Goal: Information Seeking & Learning: Learn about a topic

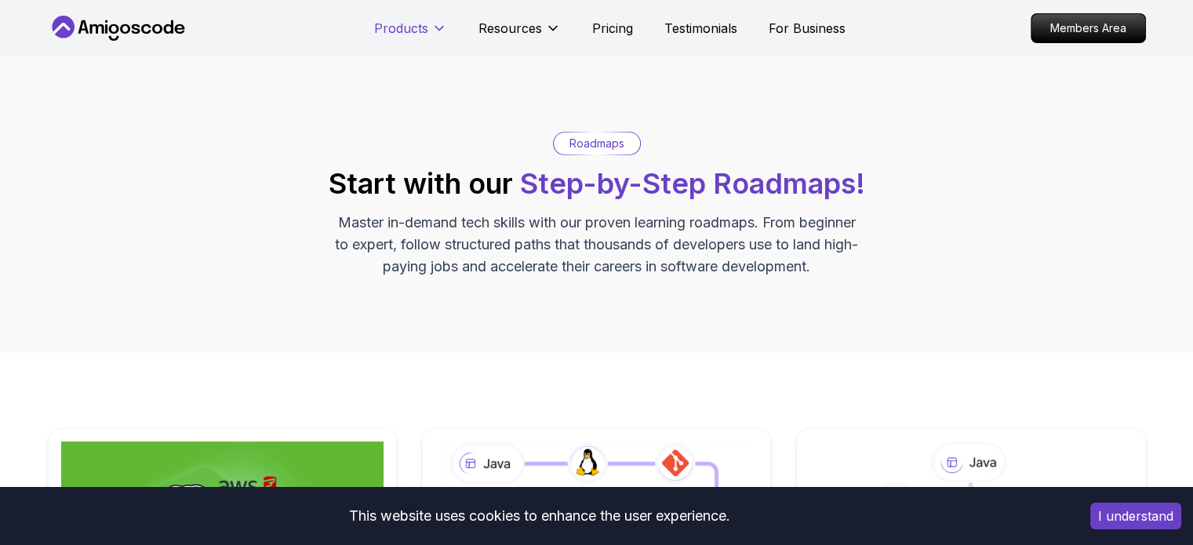
click at [406, 32] on p "Products" at bounding box center [401, 28] width 54 height 19
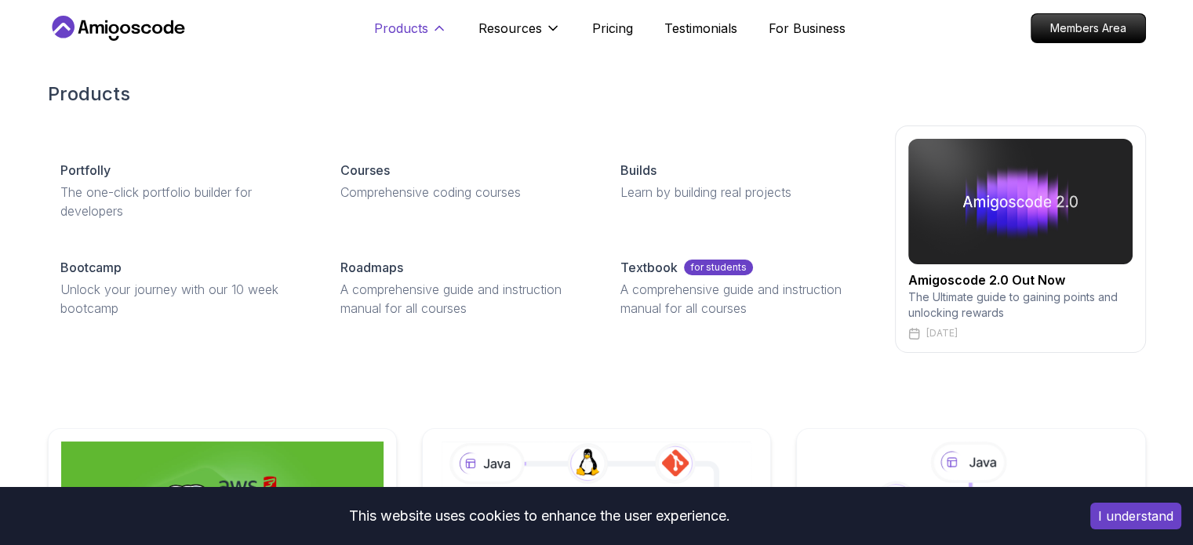
click at [406, 32] on p "Products" at bounding box center [401, 28] width 54 height 19
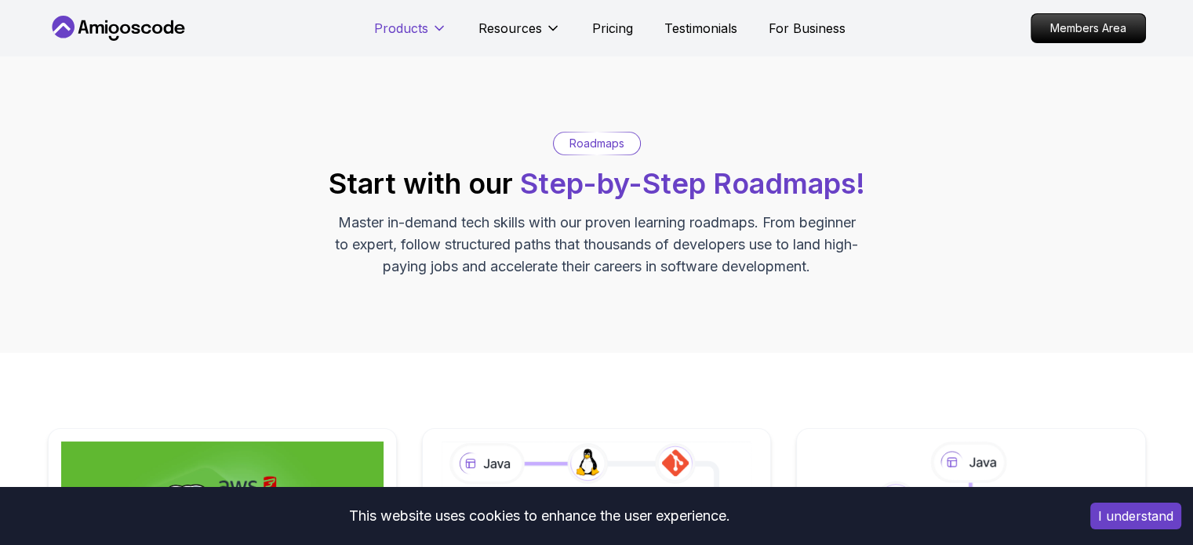
click at [406, 32] on p "Products" at bounding box center [401, 28] width 54 height 19
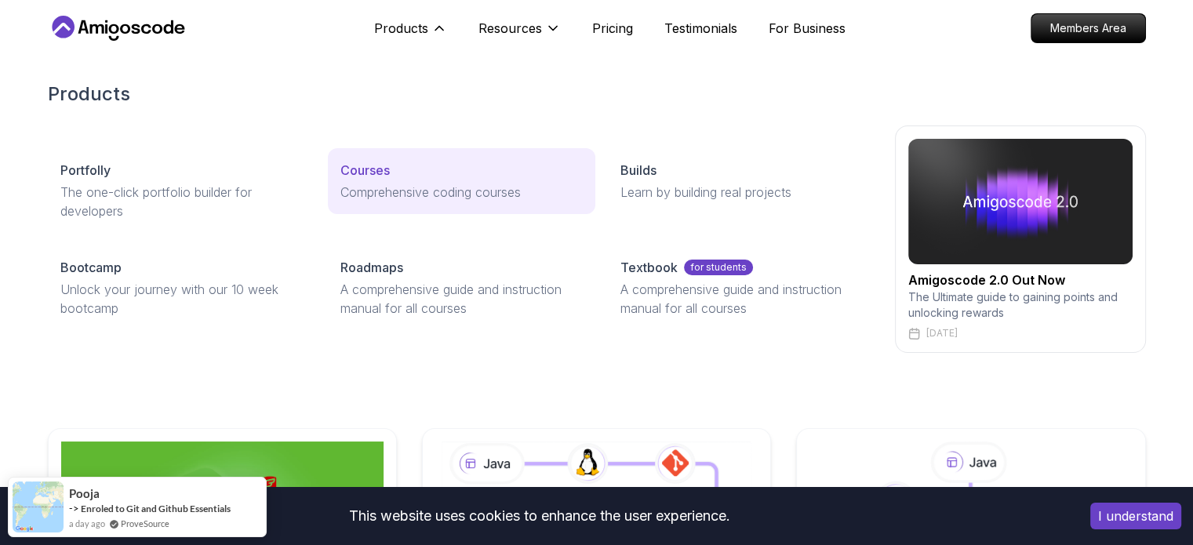
click at [367, 162] on p "Courses" at bounding box center [364, 170] width 49 height 19
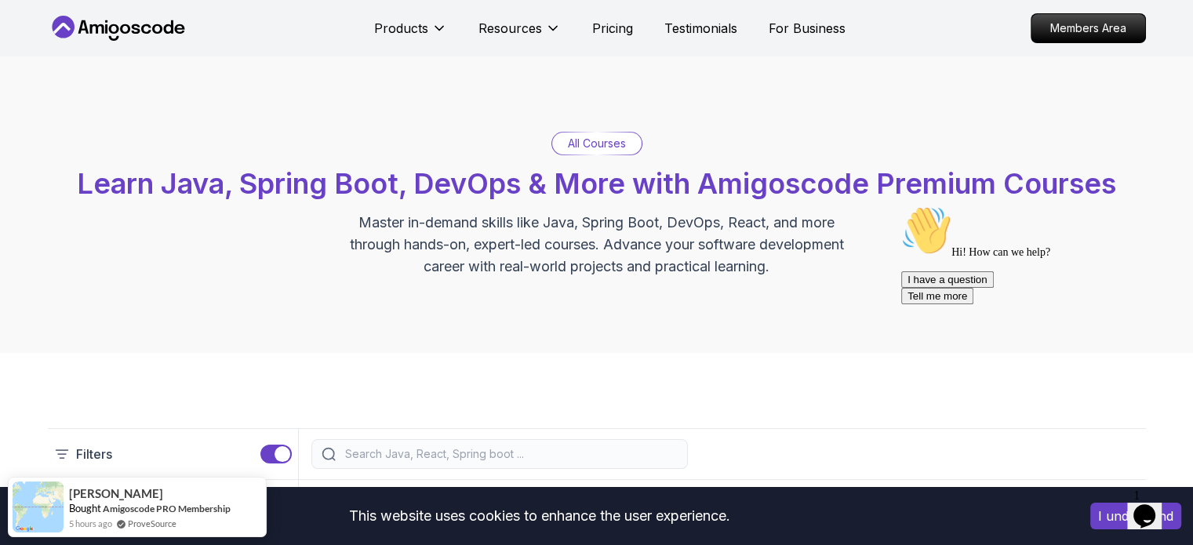
scroll to position [314, 0]
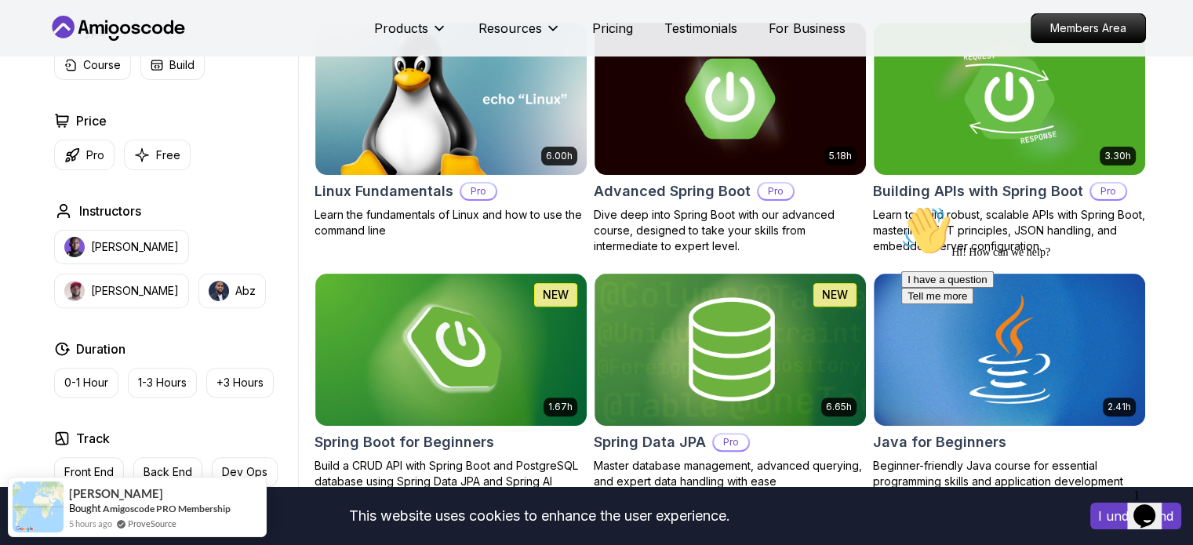
scroll to position [549, 0]
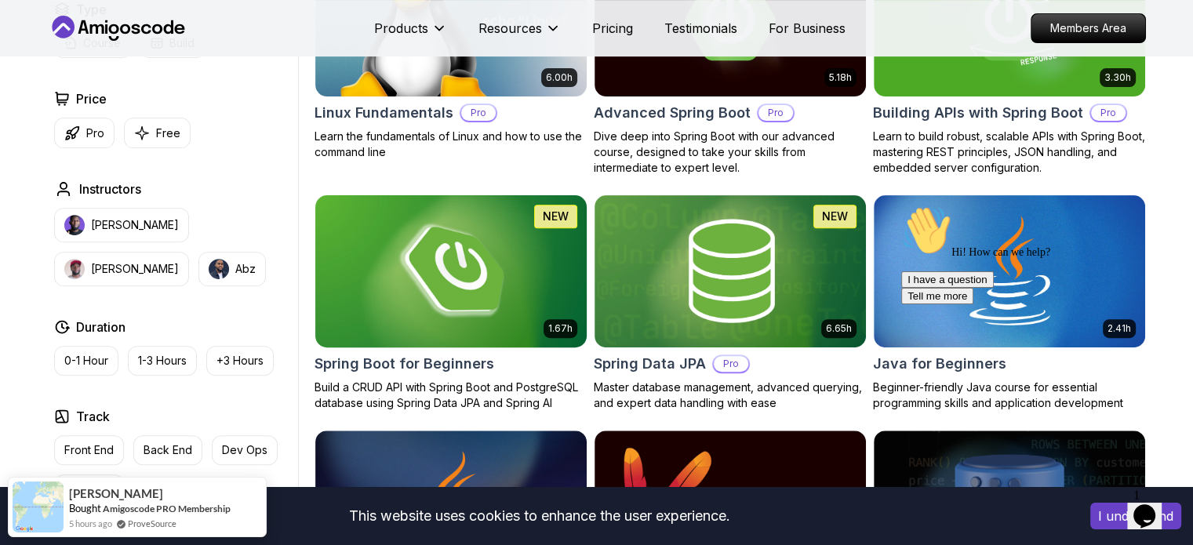
click at [515, 230] on img at bounding box center [450, 270] width 285 height 159
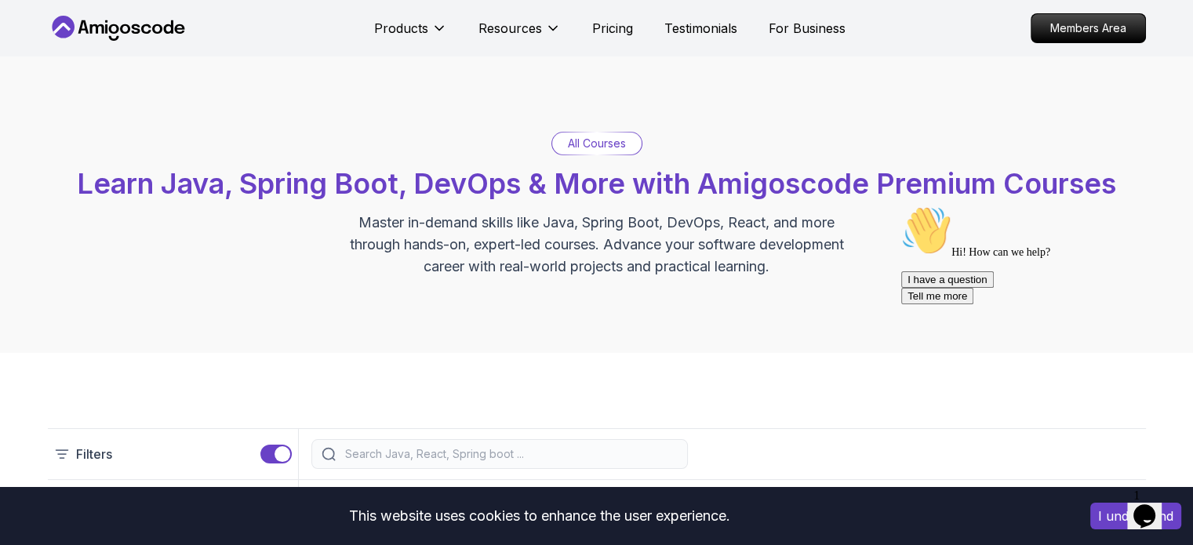
scroll to position [549, 0]
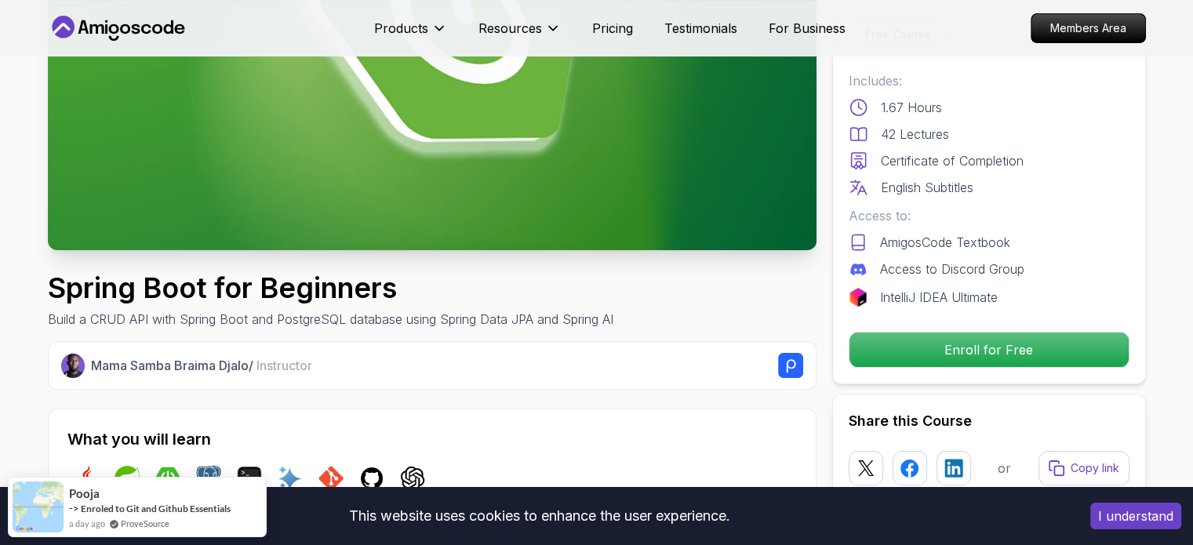
scroll to position [235, 0]
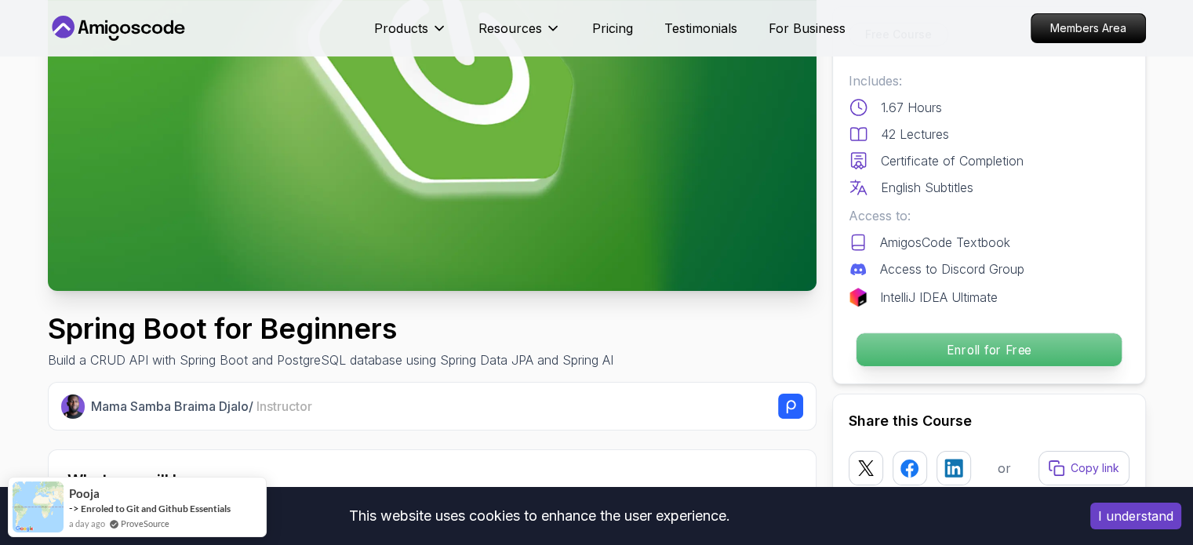
click at [963, 355] on p "Enroll for Free" at bounding box center [988, 349] width 265 height 33
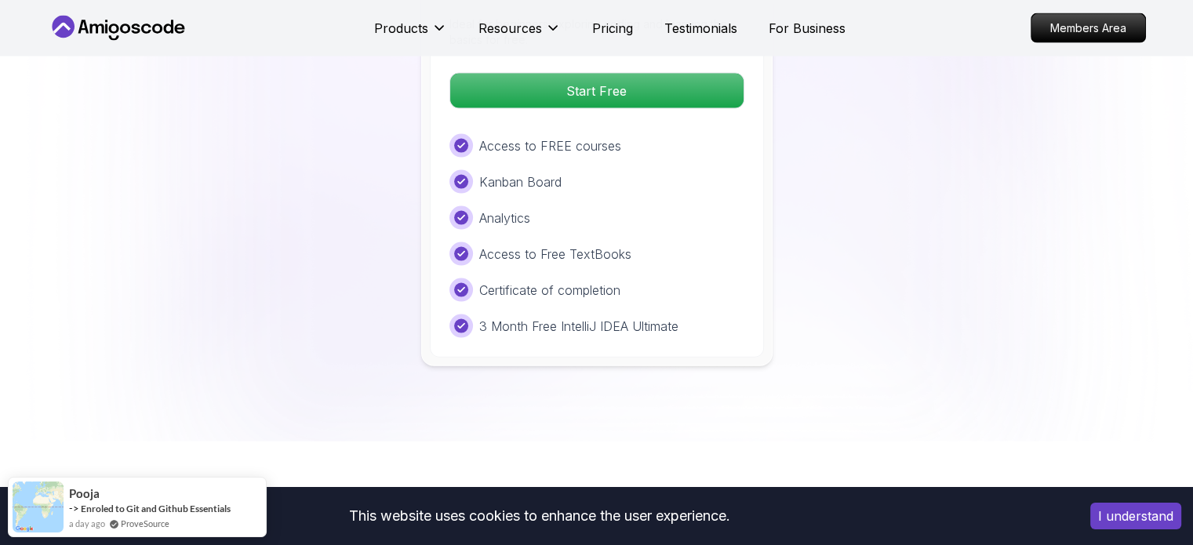
scroll to position [3154, 0]
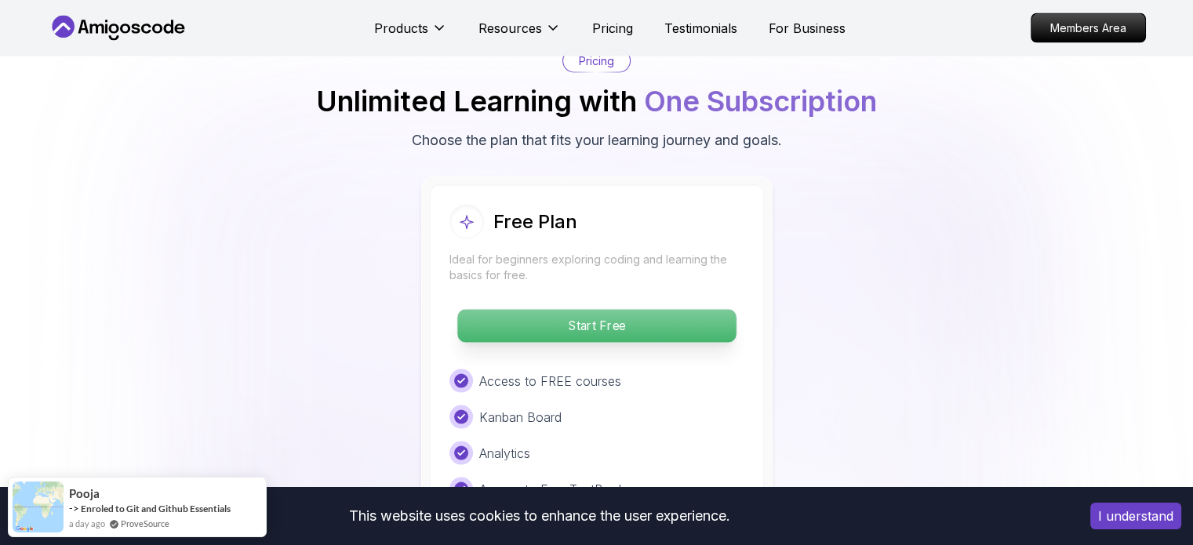
click at [651, 310] on p "Start Free" at bounding box center [596, 326] width 279 height 33
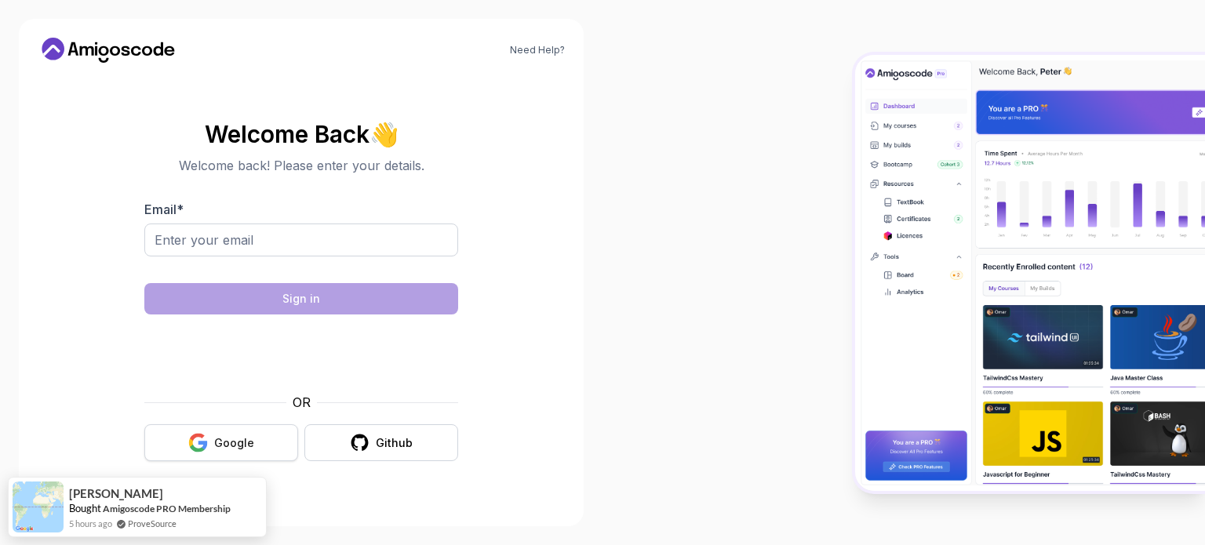
click at [234, 451] on button "Google" at bounding box center [221, 442] width 154 height 37
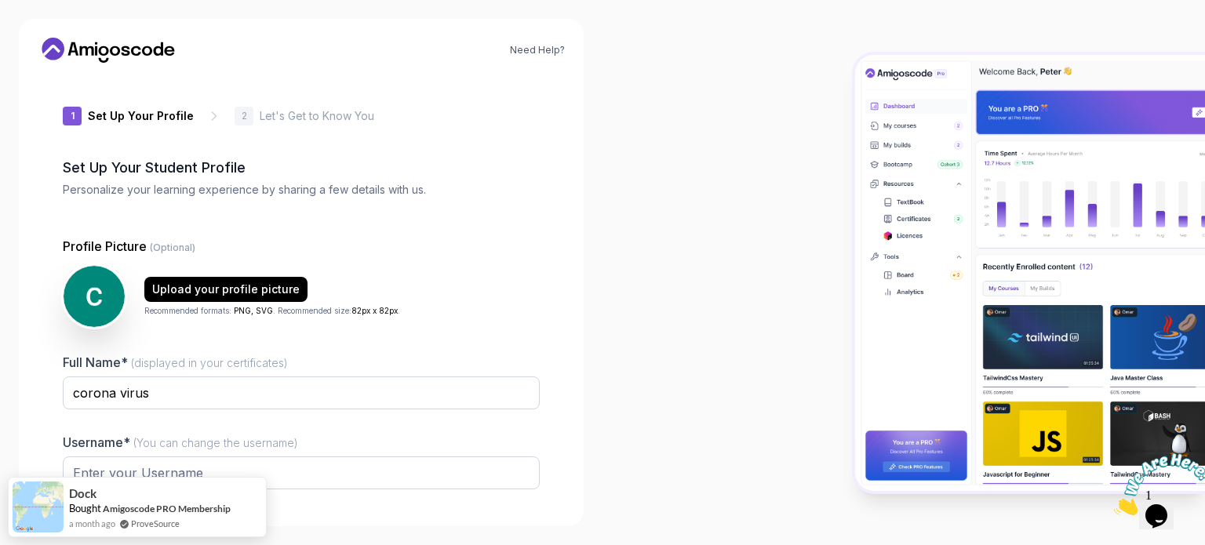
type input "briskstaga29cd"
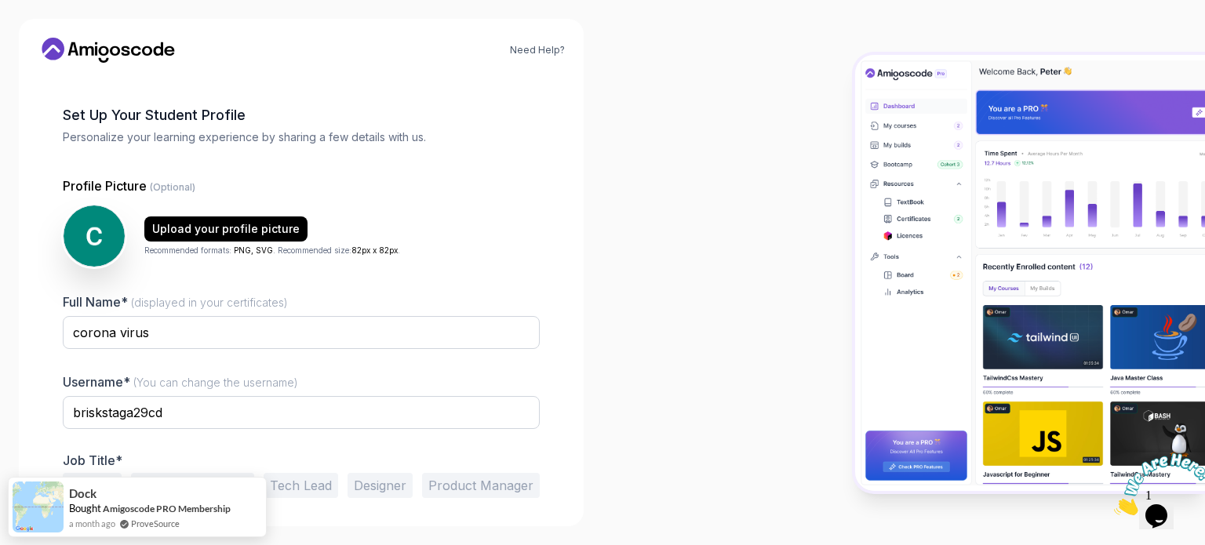
scroll to position [108, 0]
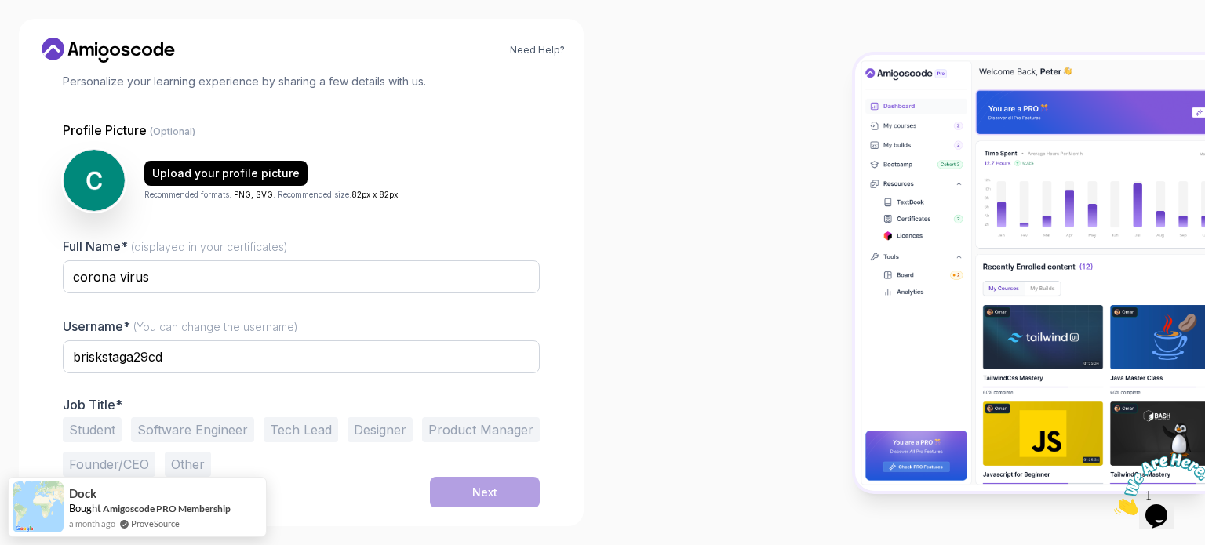
click at [87, 420] on button "Student" at bounding box center [92, 429] width 59 height 25
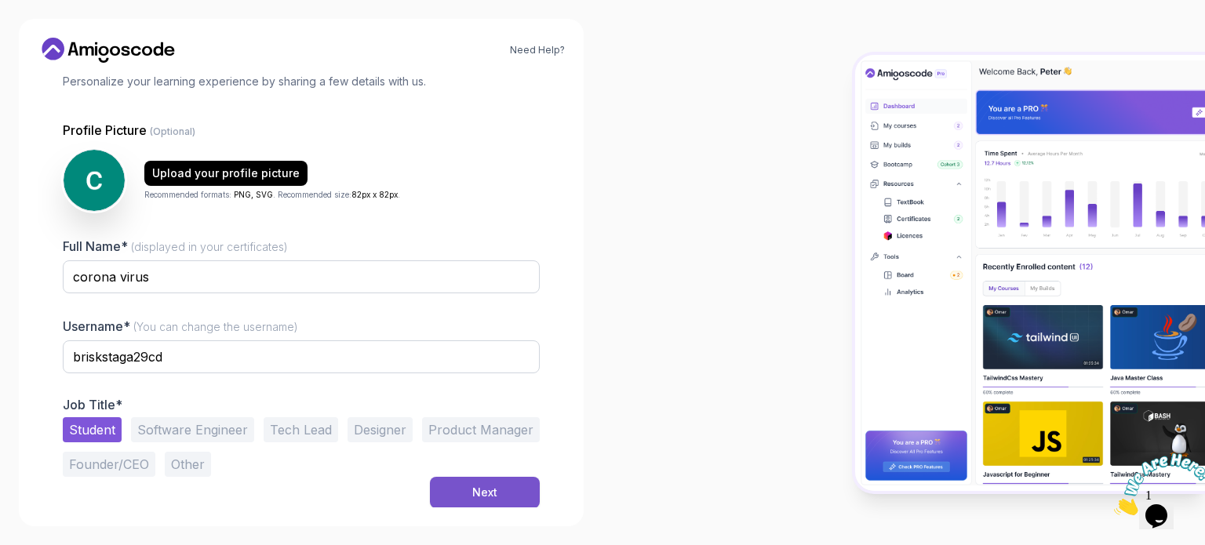
click at [493, 495] on div "Next" at bounding box center [484, 493] width 25 height 16
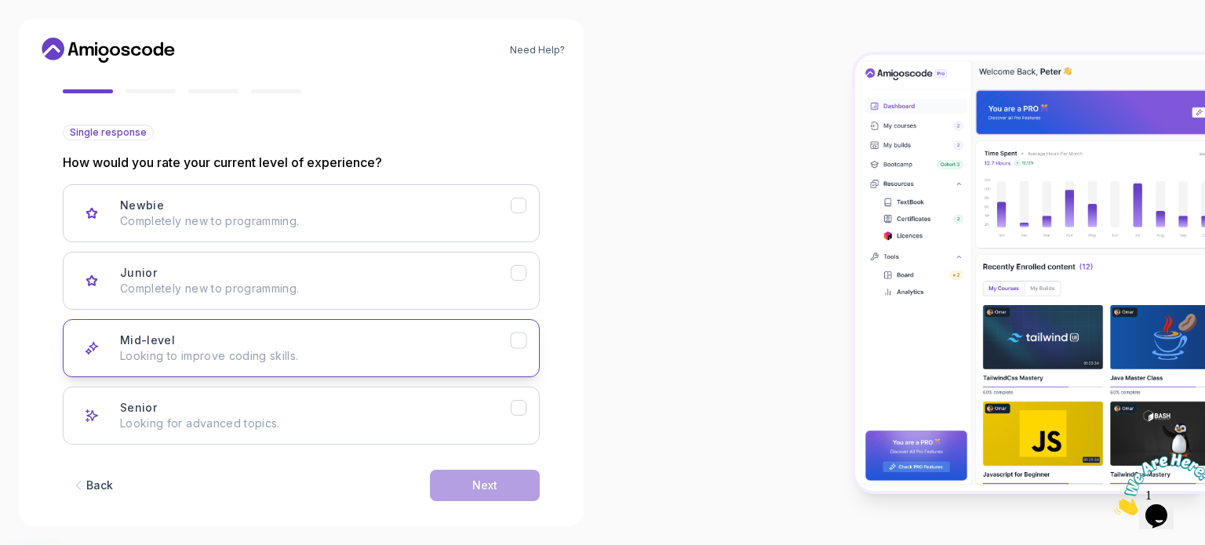
scroll to position [157, 0]
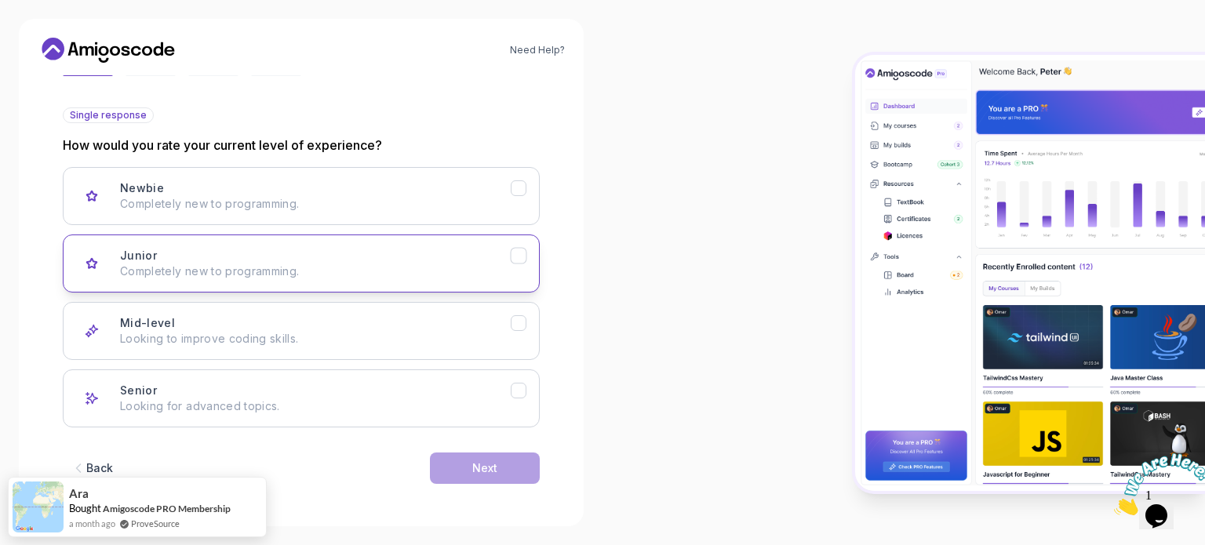
click at [246, 252] on div "Junior Completely new to programming." at bounding box center [315, 263] width 391 height 31
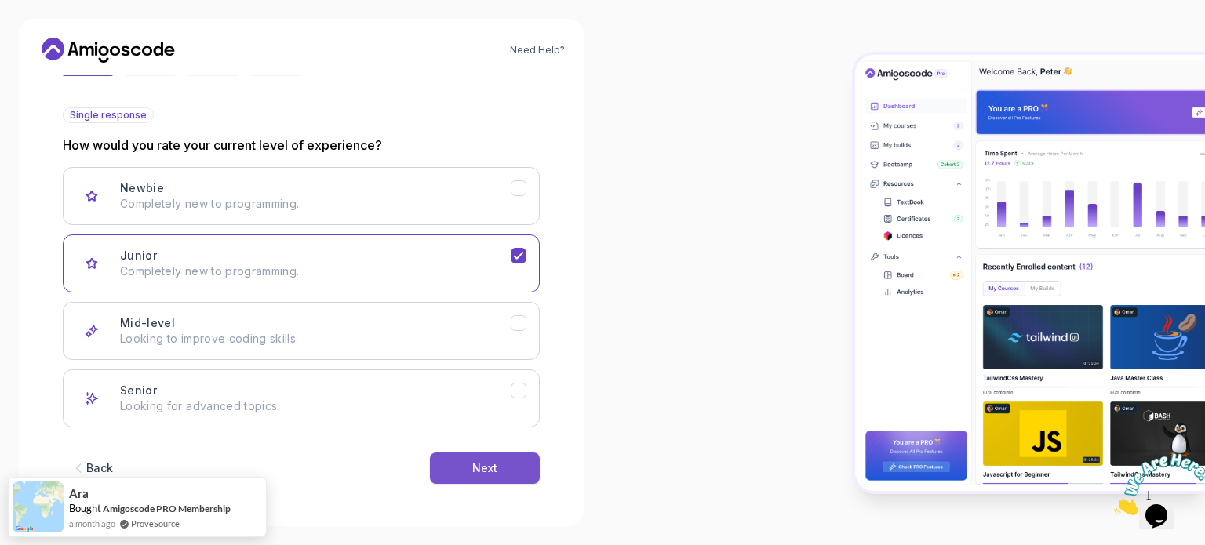
click at [516, 453] on button "Next" at bounding box center [485, 468] width 110 height 31
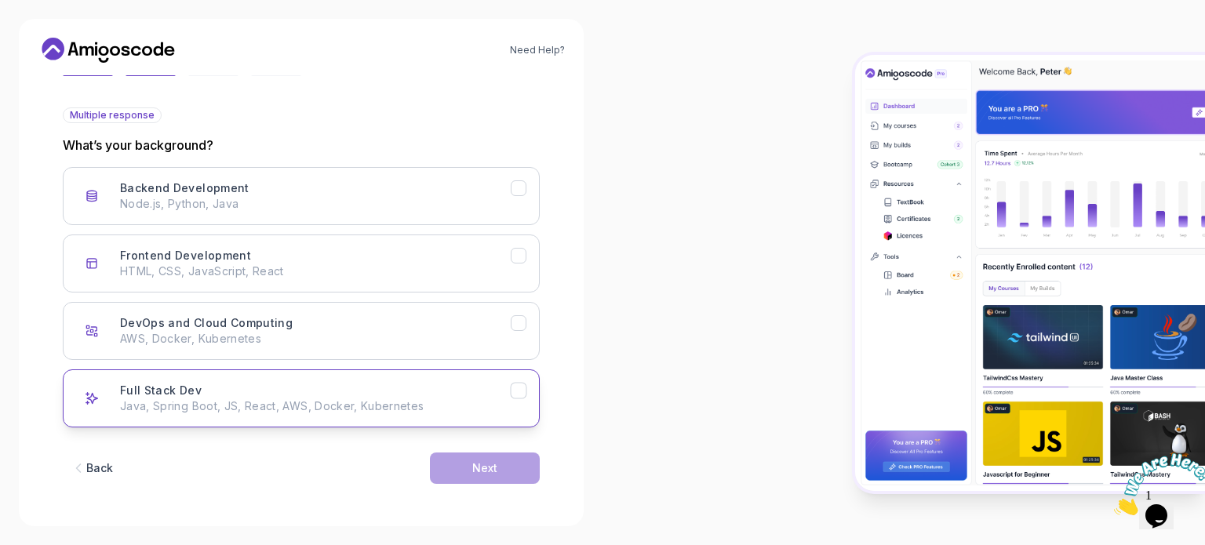
click at [515, 388] on icon "Full Stack Dev" at bounding box center [519, 391] width 15 height 15
click at [519, 455] on button "Next" at bounding box center [485, 468] width 110 height 31
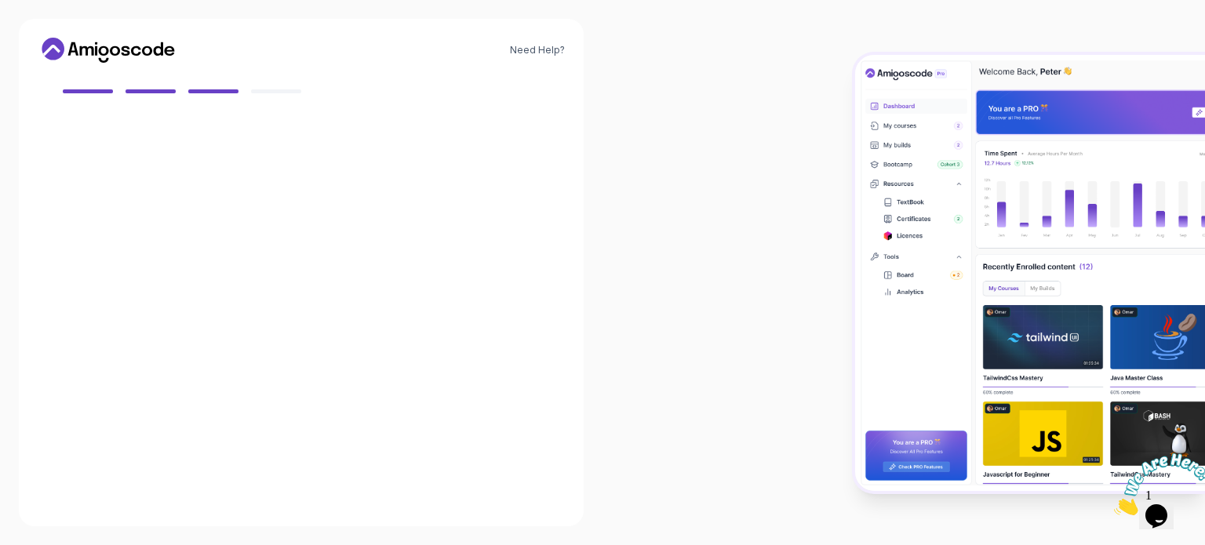
scroll to position [139, 0]
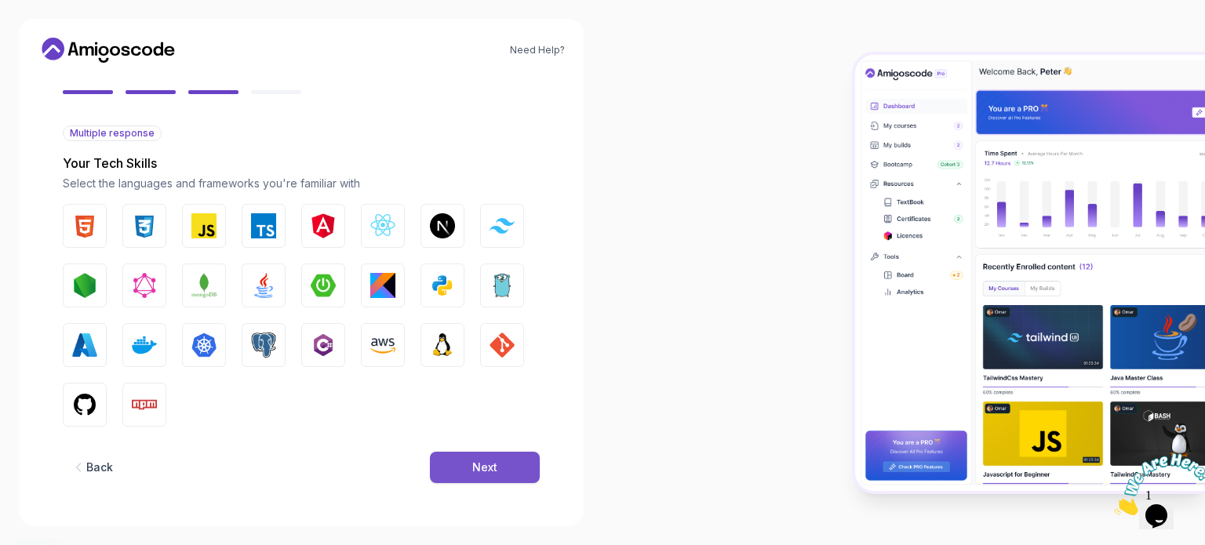
click at [506, 452] on button "Next" at bounding box center [485, 467] width 110 height 31
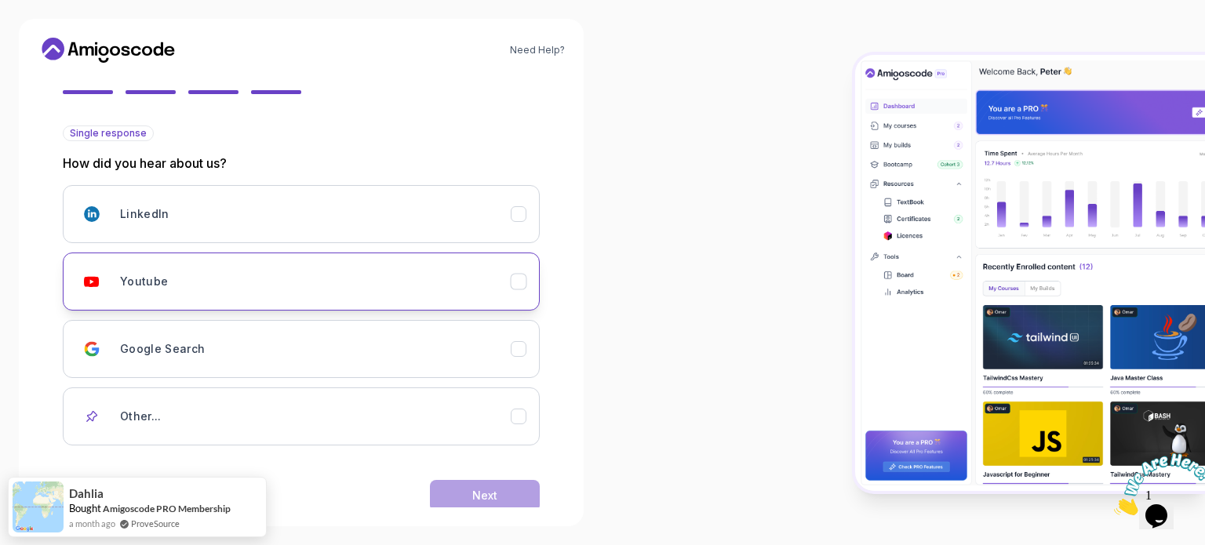
click at [467, 266] on div "Youtube" at bounding box center [315, 281] width 391 height 31
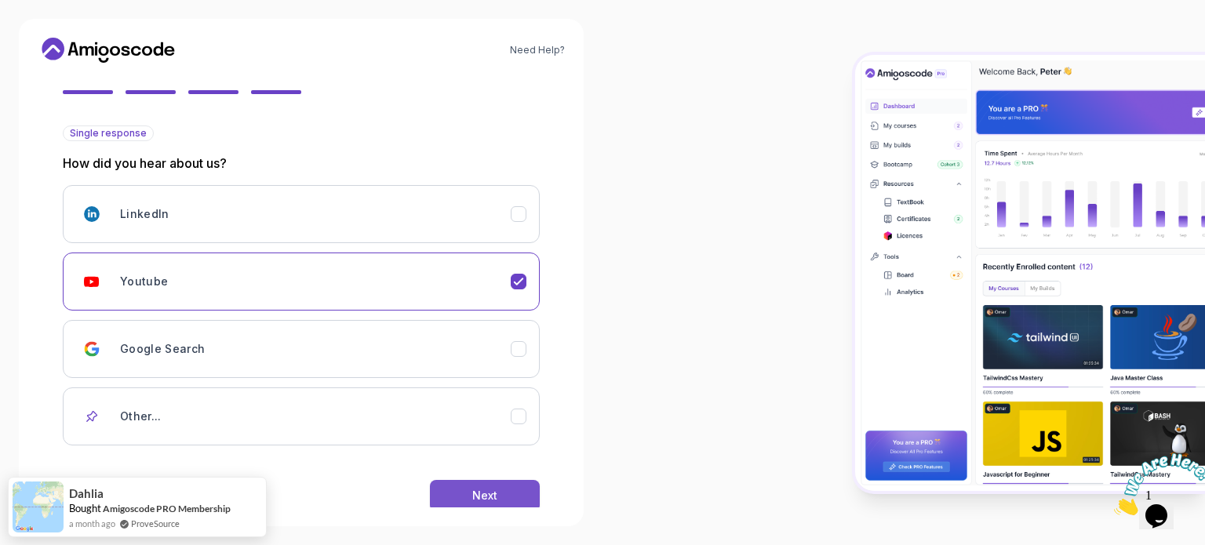
click at [476, 485] on button "Next" at bounding box center [485, 495] width 110 height 31
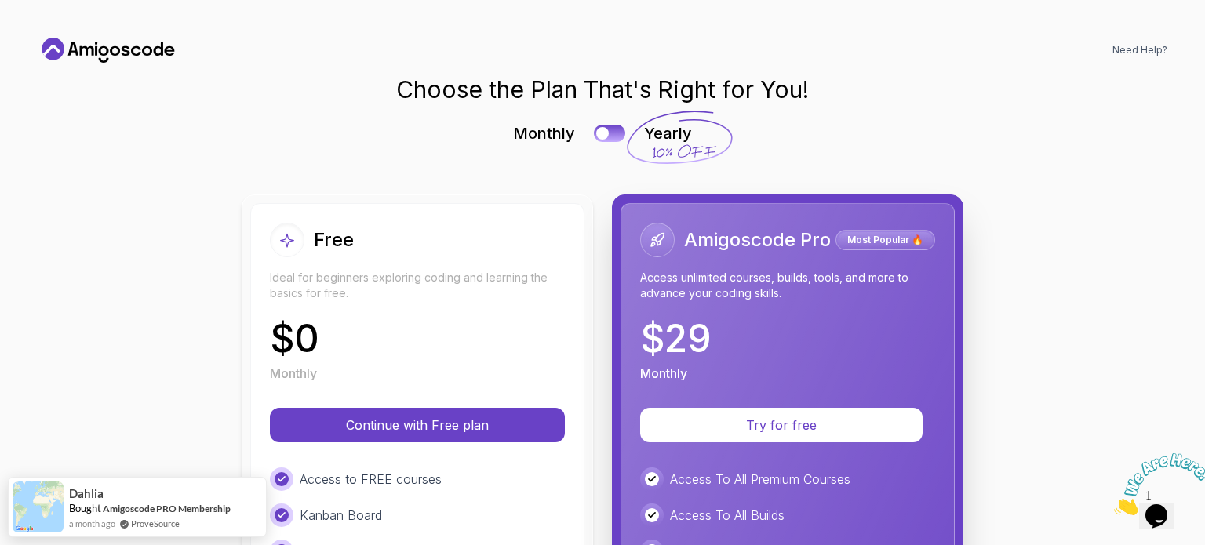
scroll to position [0, 0]
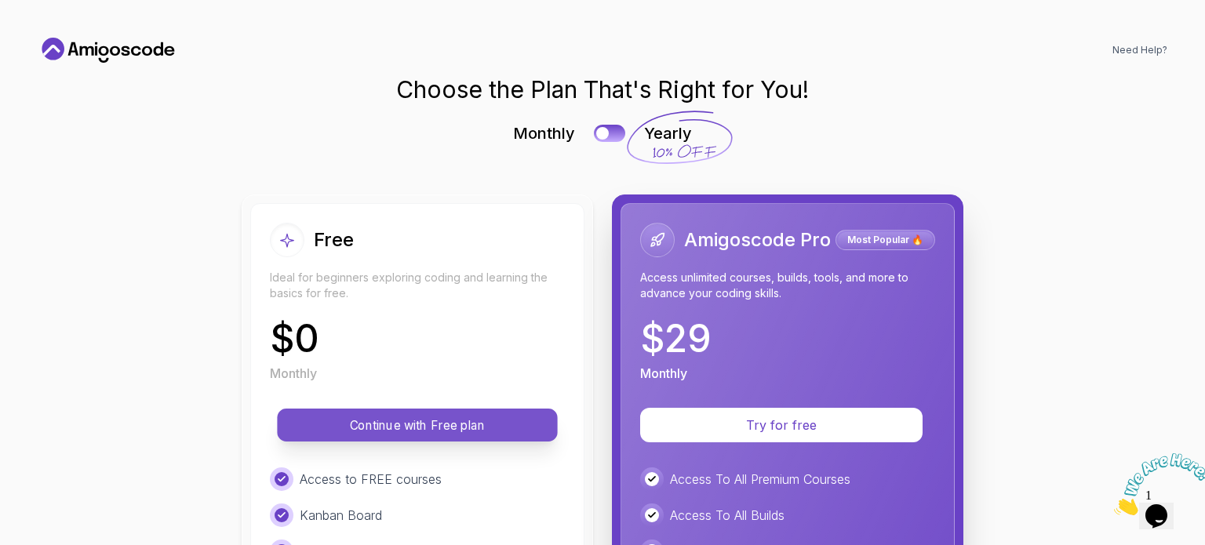
click at [476, 422] on p "Continue with Free plan" at bounding box center [417, 426] width 245 height 18
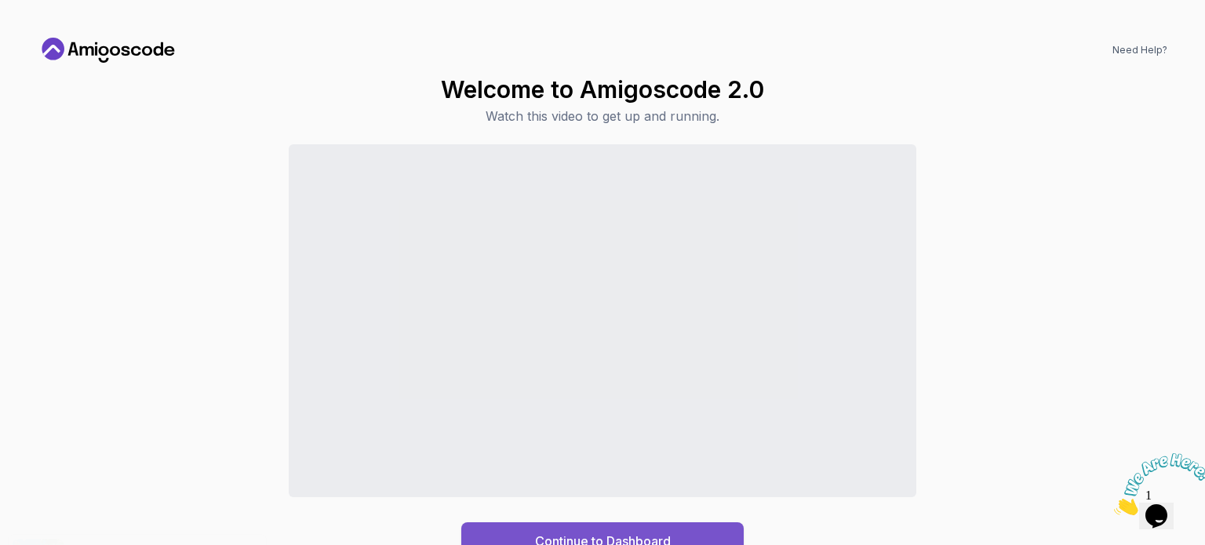
click at [674, 530] on button "Continue to Dashboard" at bounding box center [602, 542] width 282 height 38
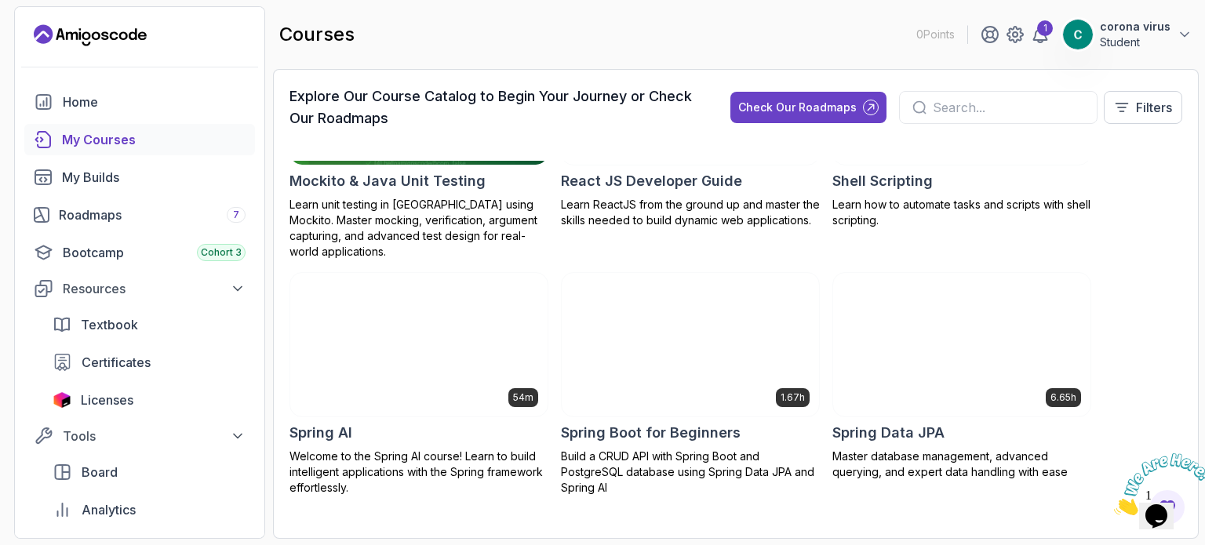
scroll to position [2746, 0]
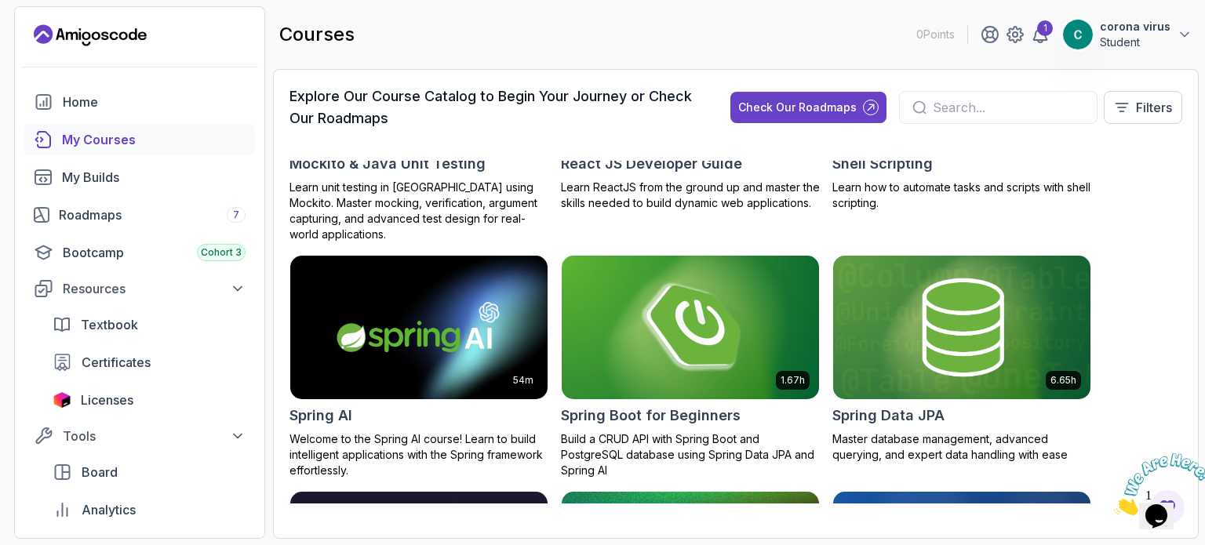
click at [737, 335] on img at bounding box center [690, 327] width 270 height 151
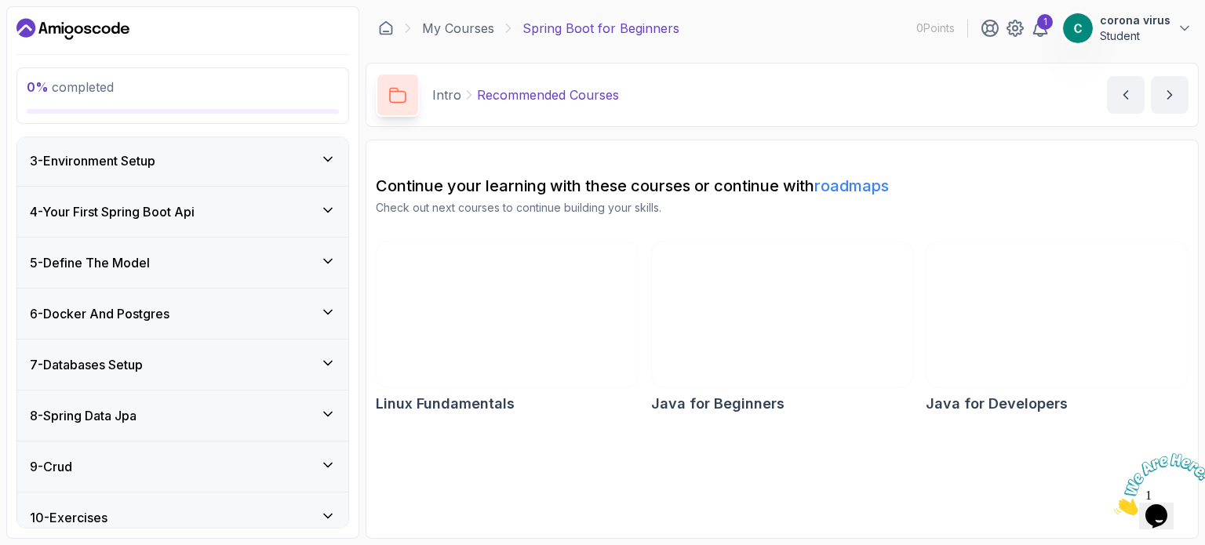
scroll to position [348, 0]
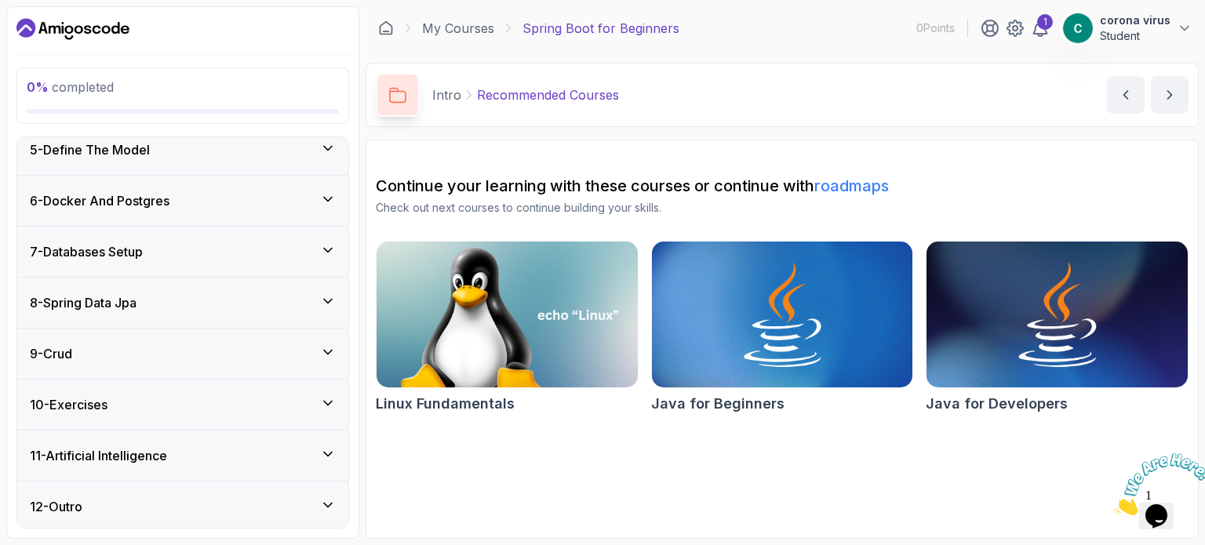
click at [200, 354] on div "9 - Crud" at bounding box center [183, 353] width 306 height 19
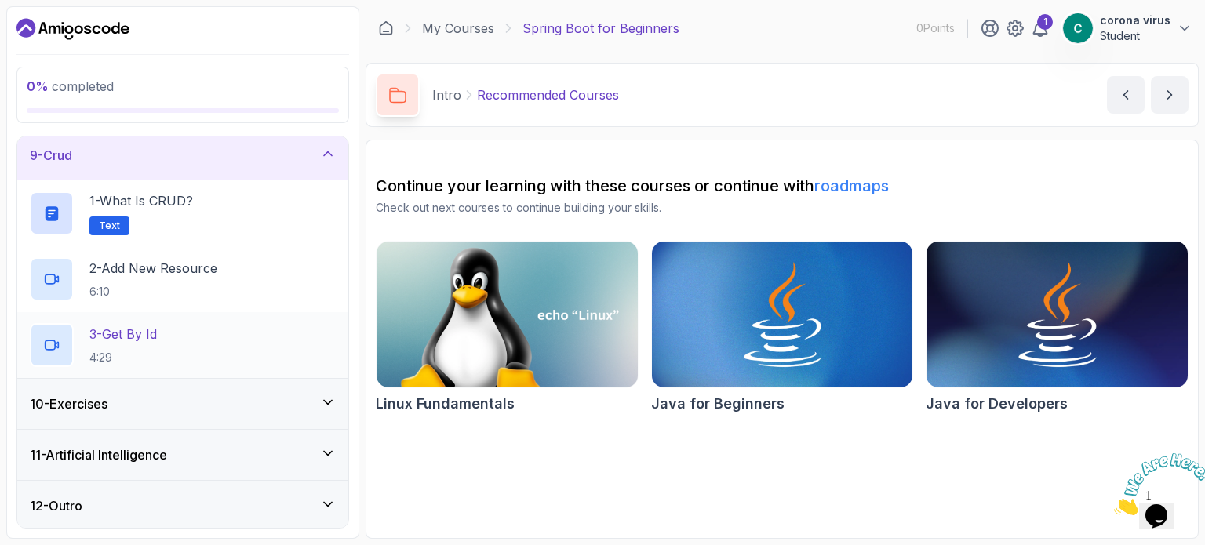
scroll to position [414, 0]
click at [213, 399] on div "10 - Exercises" at bounding box center [183, 404] width 306 height 19
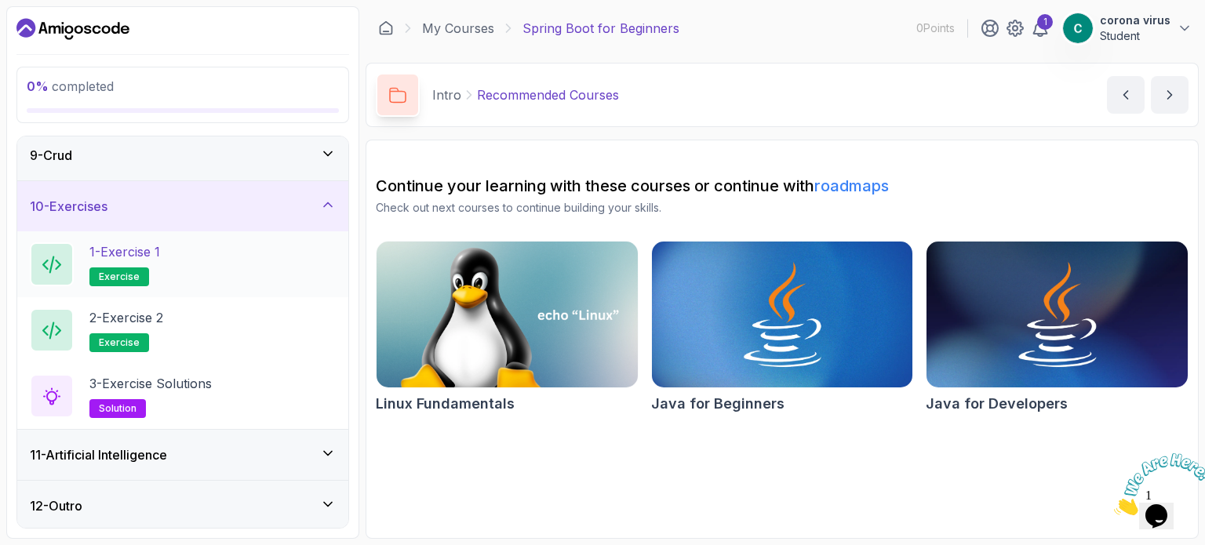
click at [178, 265] on div "1 - Exercise 1 exercise" at bounding box center [183, 264] width 306 height 44
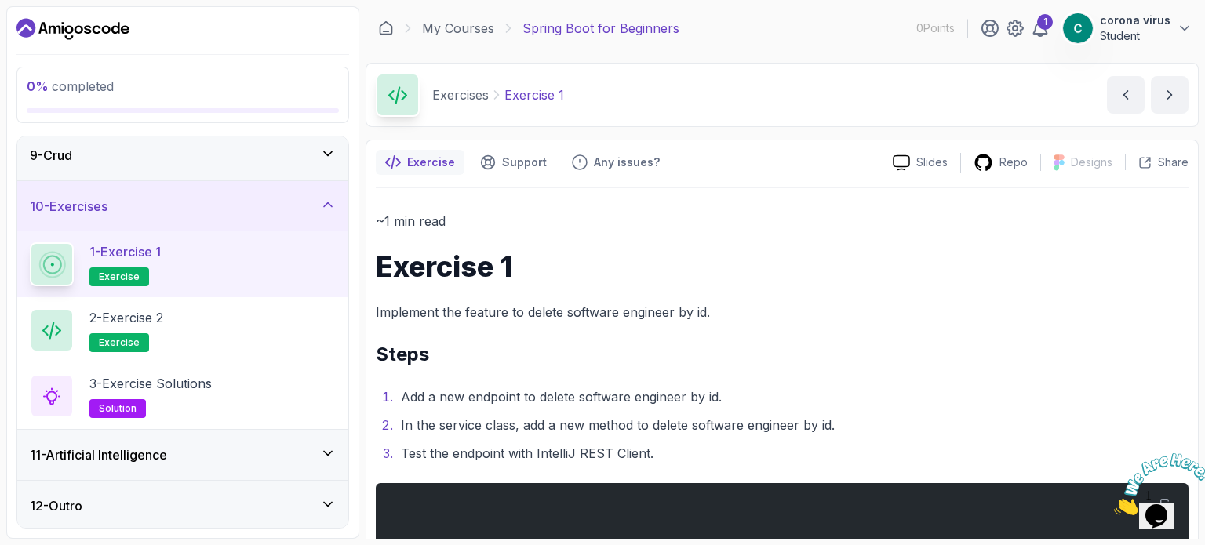
scroll to position [78, 0]
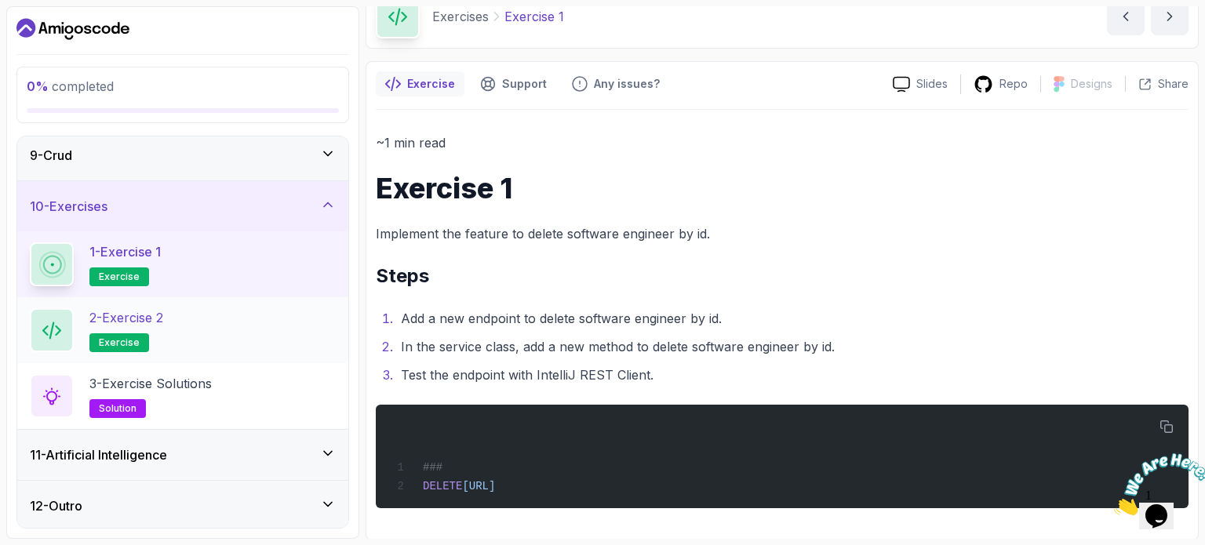
click at [173, 326] on div "2 - Exercise 2 exercise" at bounding box center [183, 330] width 306 height 44
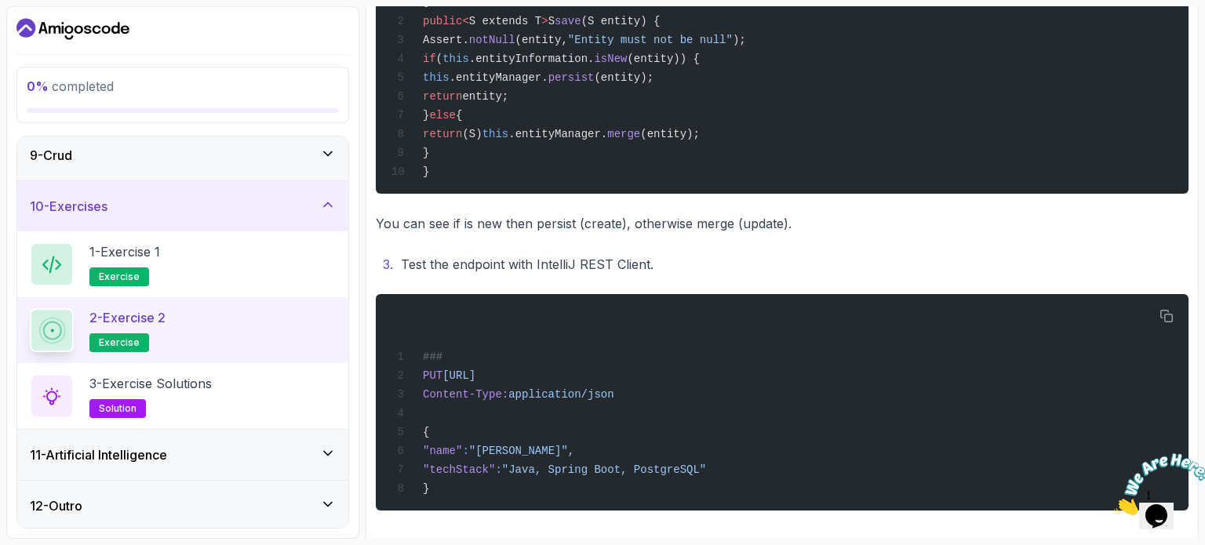
scroll to position [662, 0]
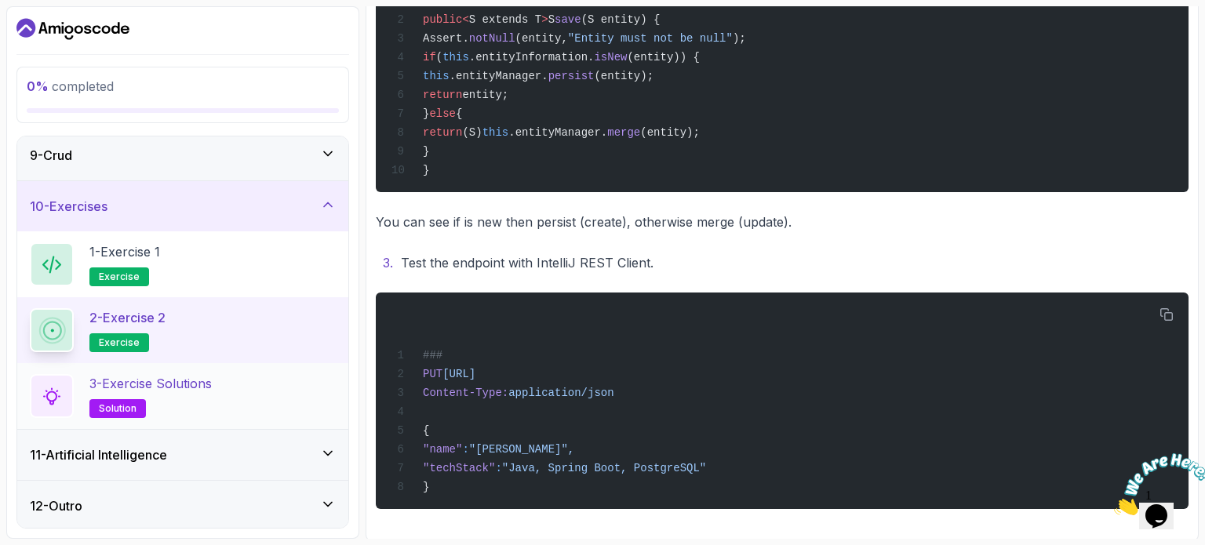
click at [110, 399] on p "solution" at bounding box center [117, 408] width 56 height 19
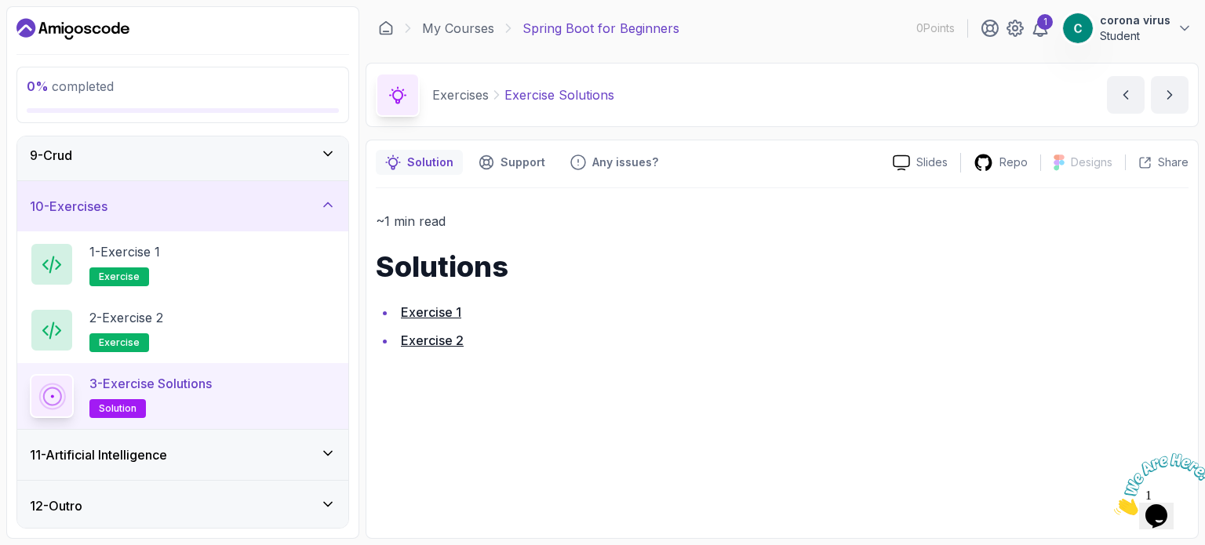
click at [418, 314] on link "Exercise 1" at bounding box center [431, 312] width 60 height 16
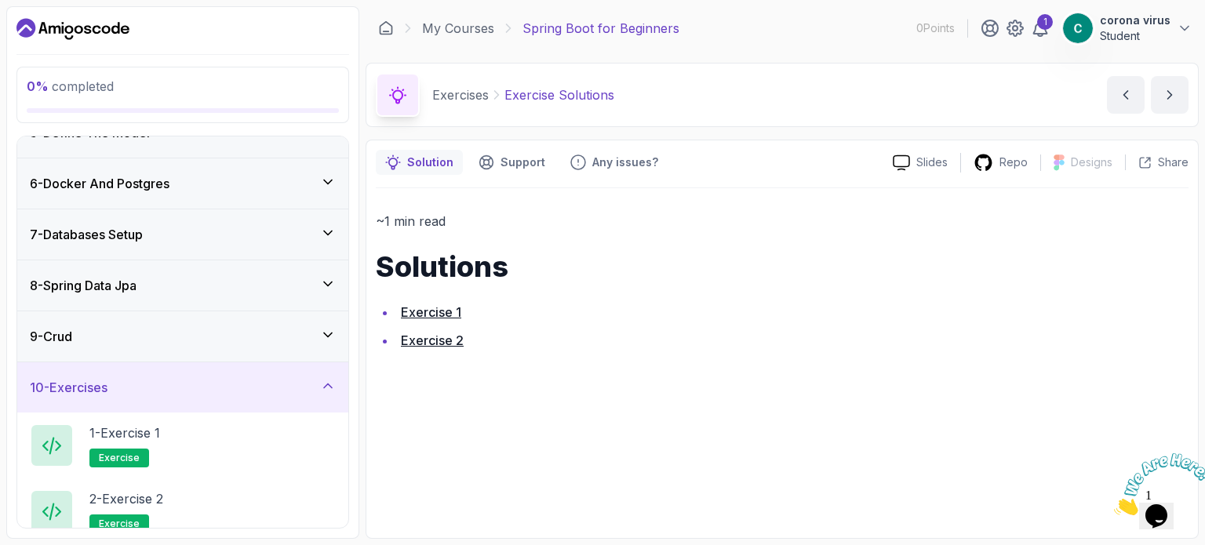
scroll to position [414, 0]
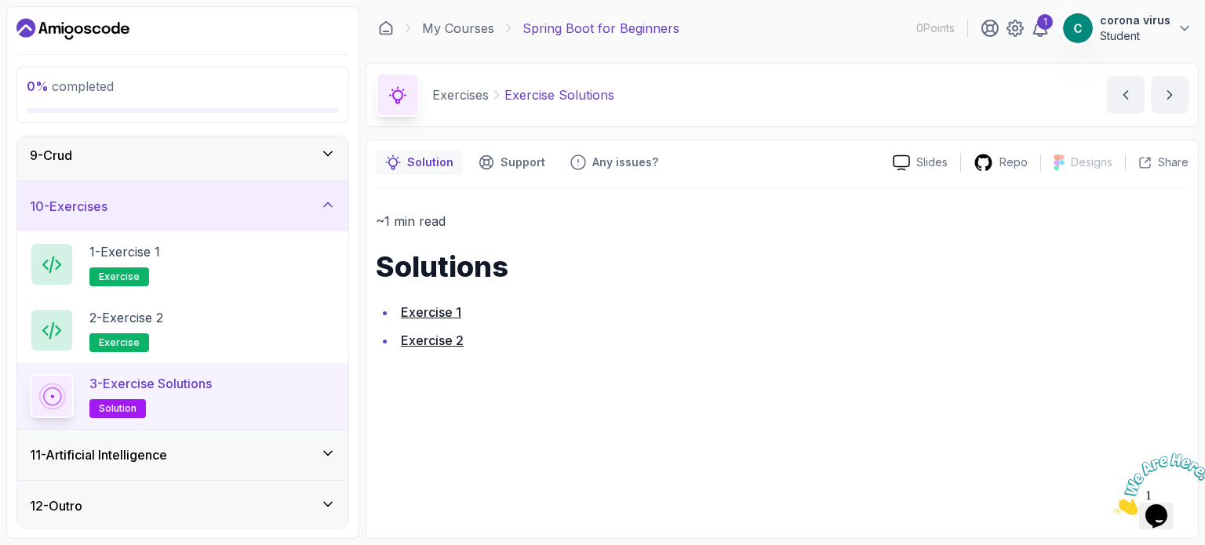
click at [204, 461] on div "11 - Artificial Intelligence" at bounding box center [183, 455] width 306 height 19
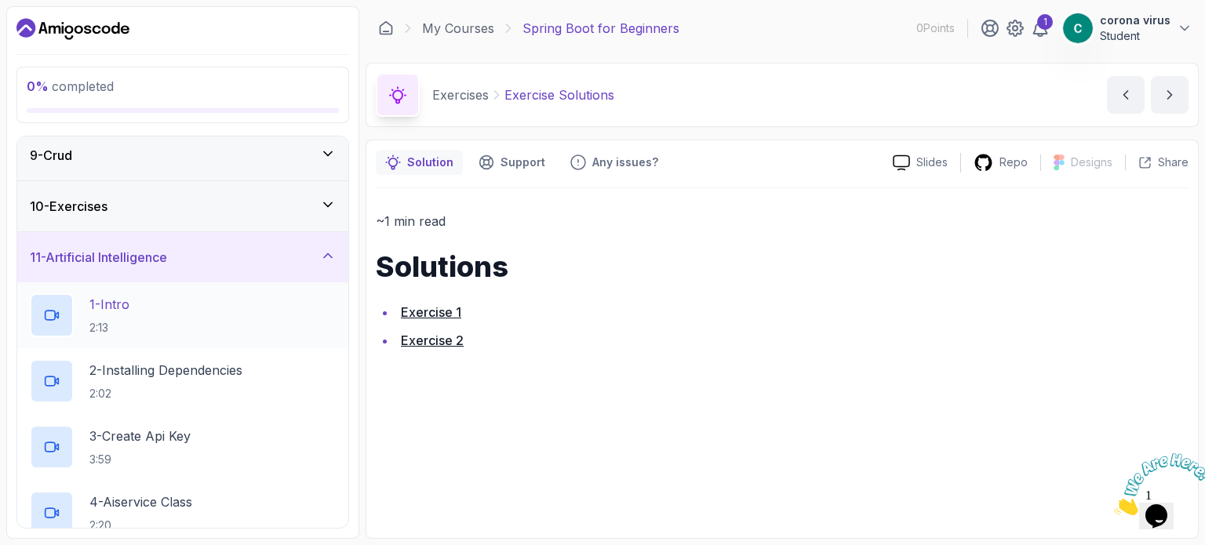
click at [118, 313] on h2 "1 - Intro 2:13" at bounding box center [109, 315] width 40 height 41
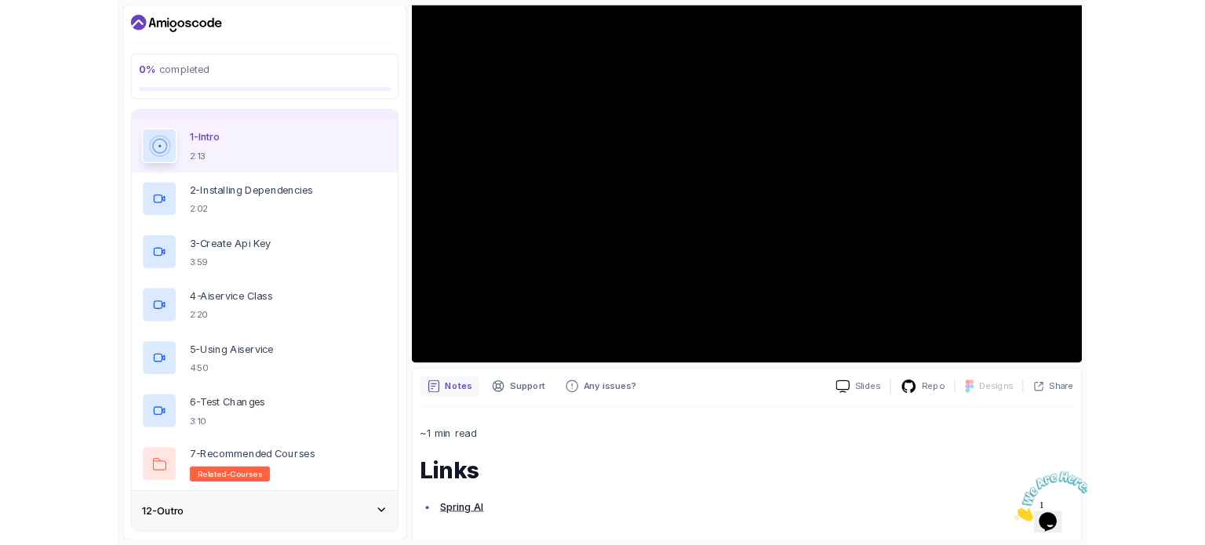
scroll to position [546, 0]
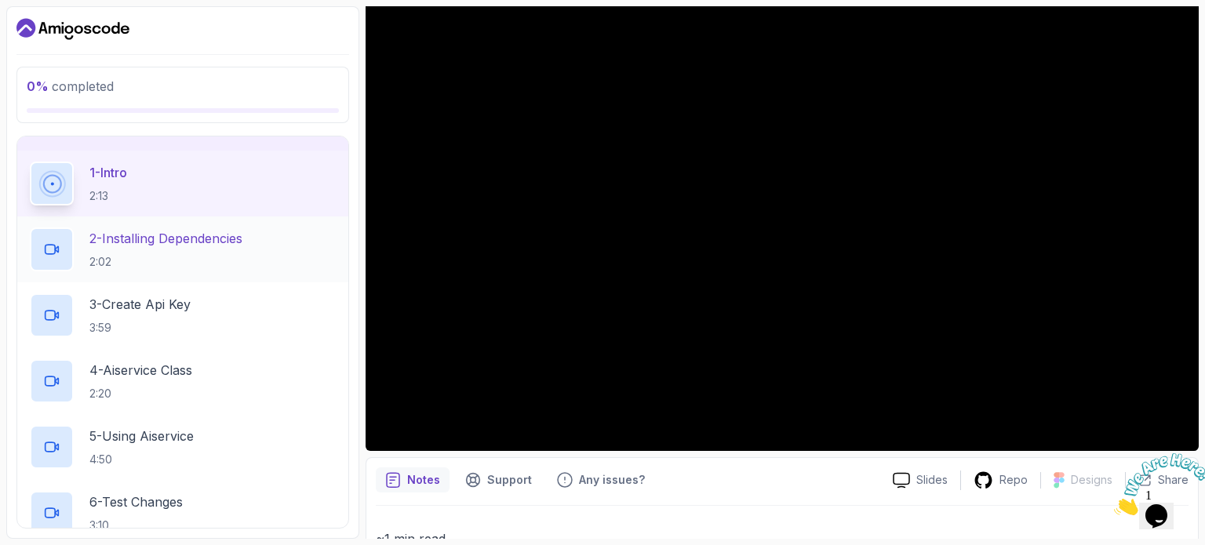
click at [190, 258] on p "2:02" at bounding box center [165, 262] width 153 height 16
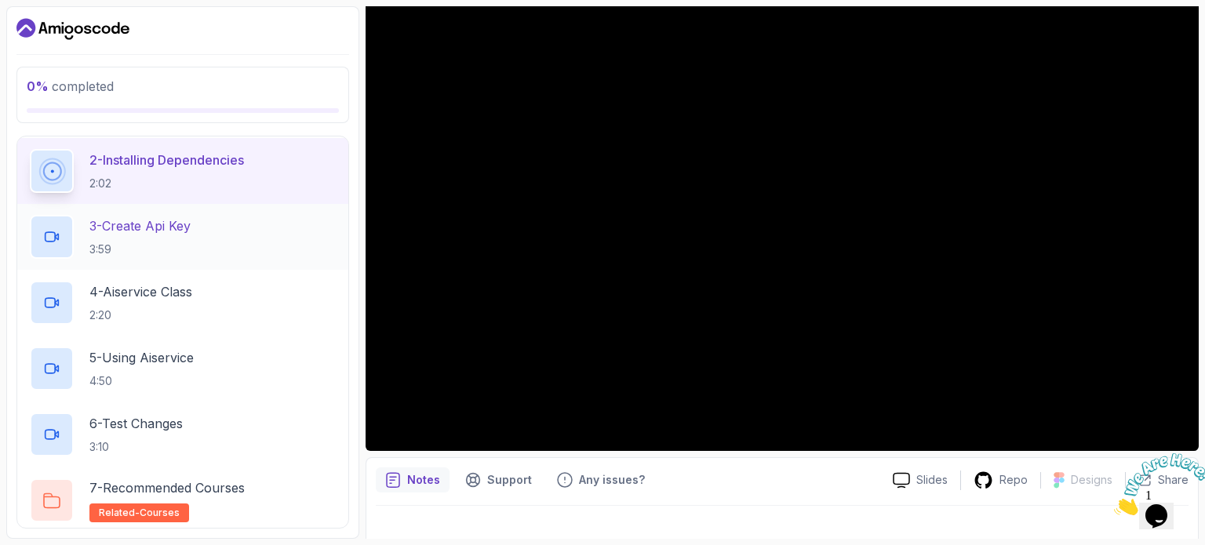
scroll to position [599, 0]
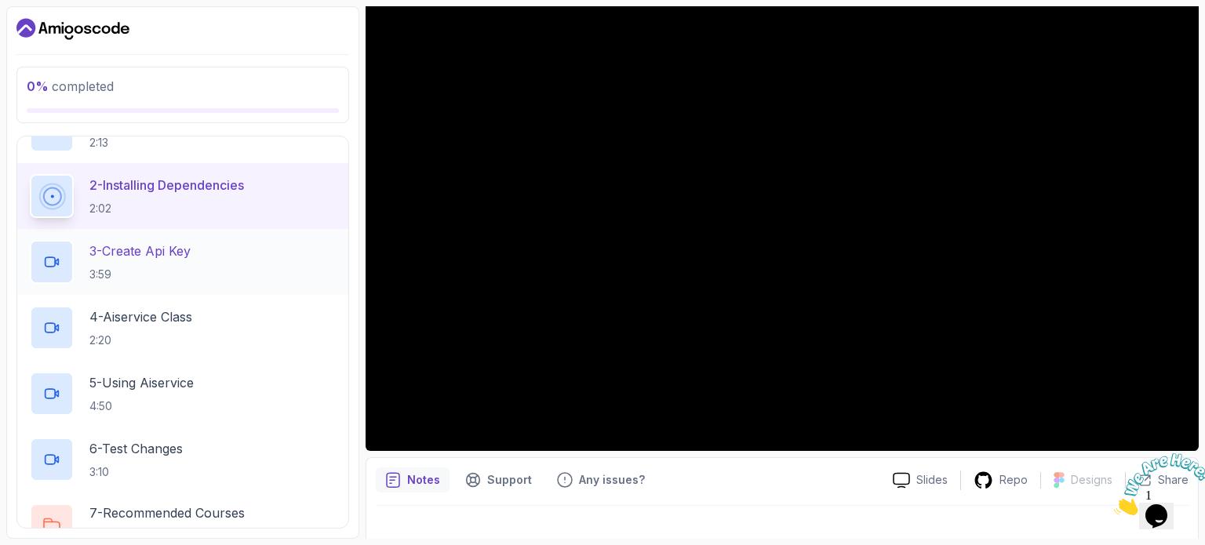
click at [132, 249] on p "3 - Create Api Key" at bounding box center [139, 251] width 101 height 19
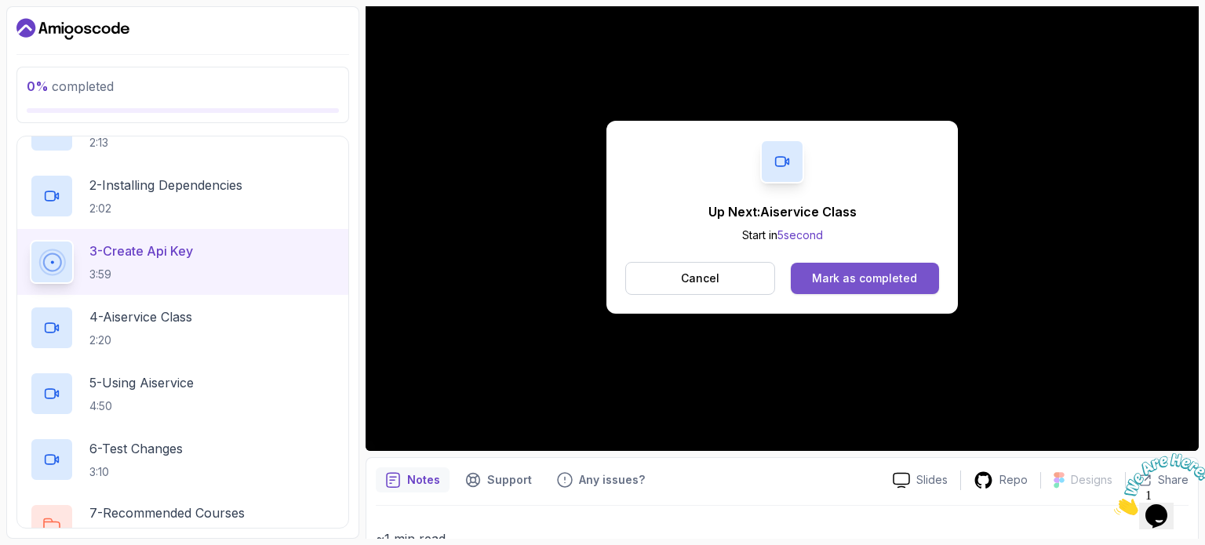
click at [817, 280] on div "Mark as completed" at bounding box center [864, 279] width 105 height 16
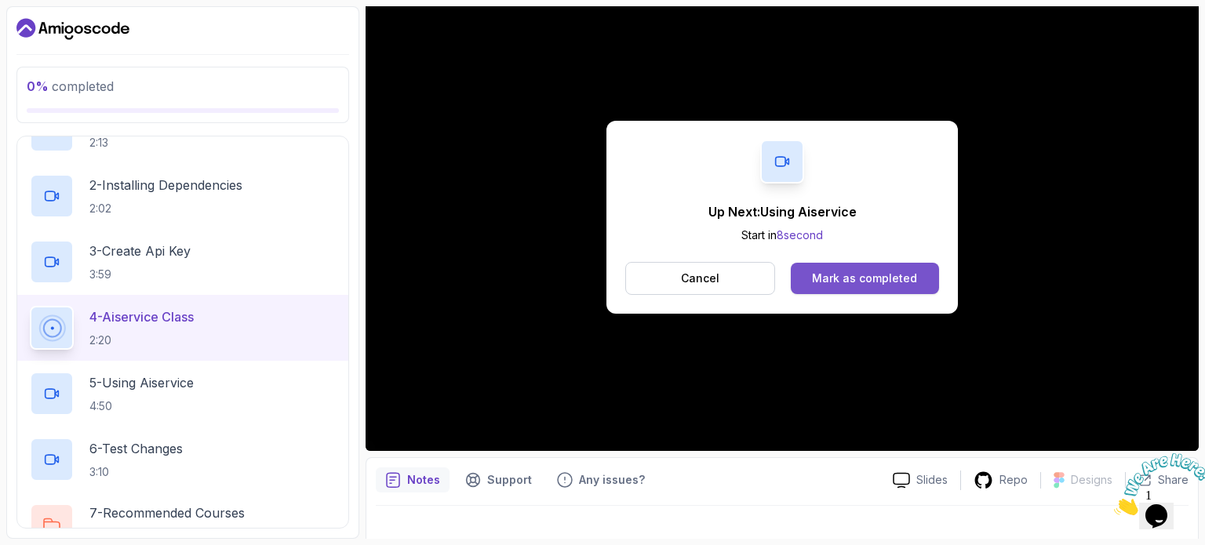
click at [817, 277] on div "Mark as completed" at bounding box center [864, 279] width 105 height 16
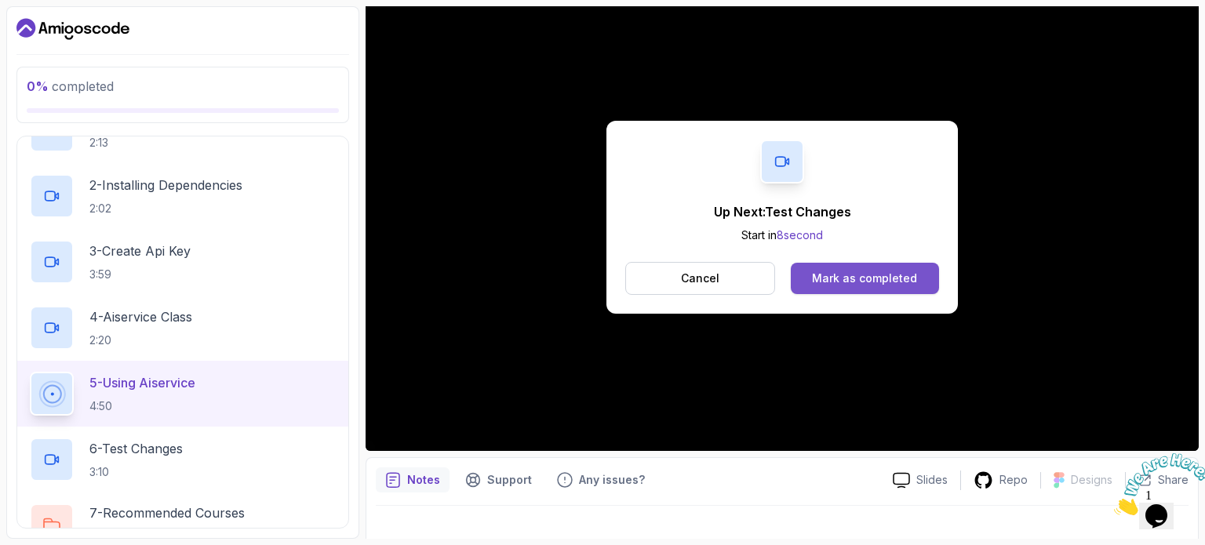
click at [858, 289] on button "Mark as completed" at bounding box center [865, 278] width 148 height 31
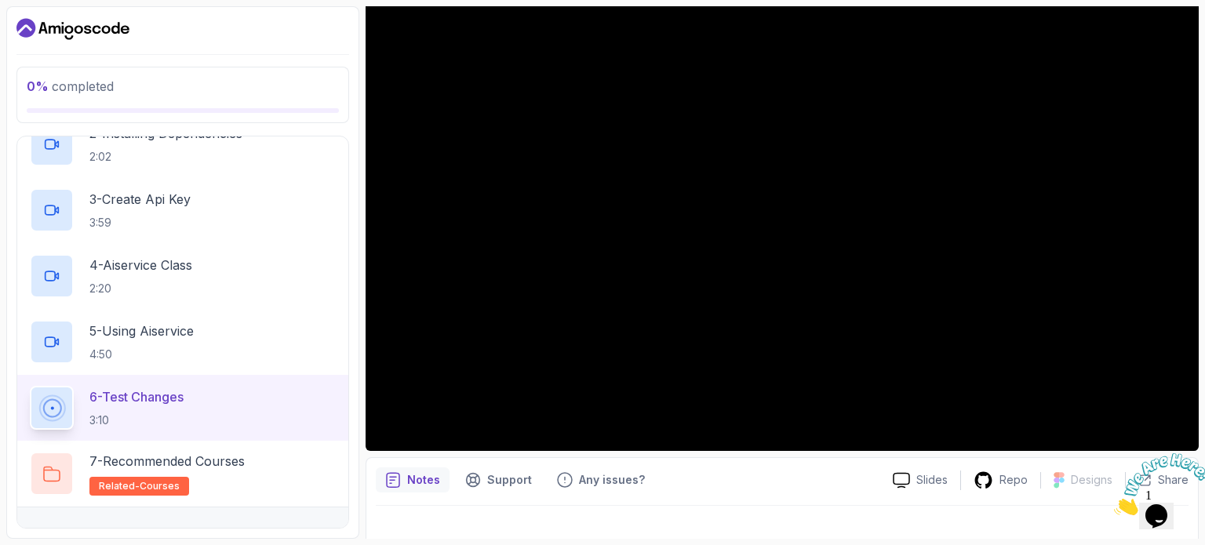
scroll to position [678, 0]
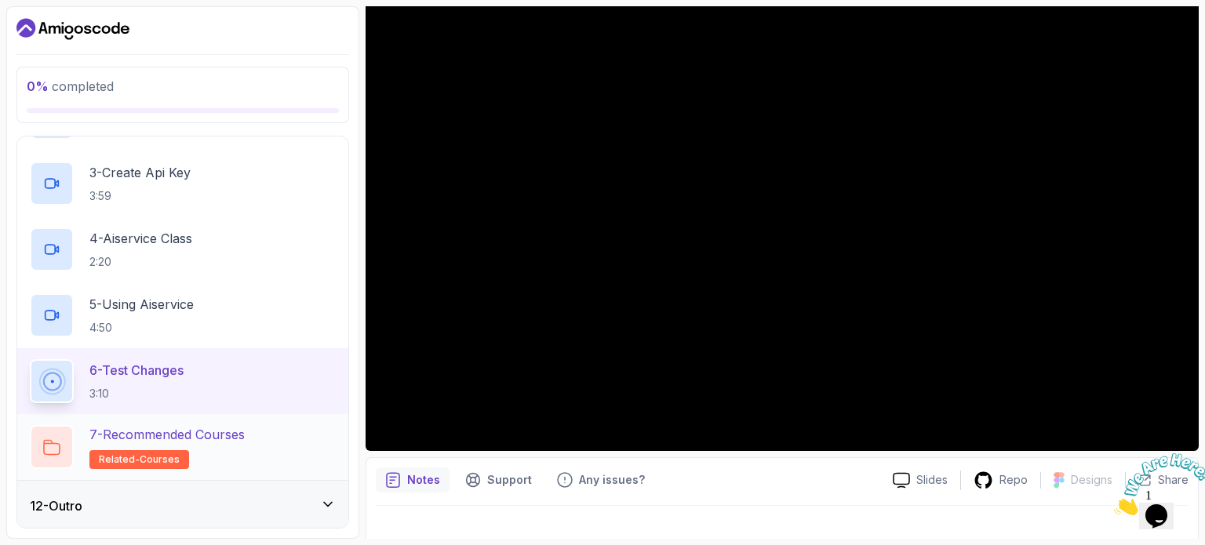
click at [144, 432] on p "7 - Recommended Courses" at bounding box center [166, 434] width 155 height 19
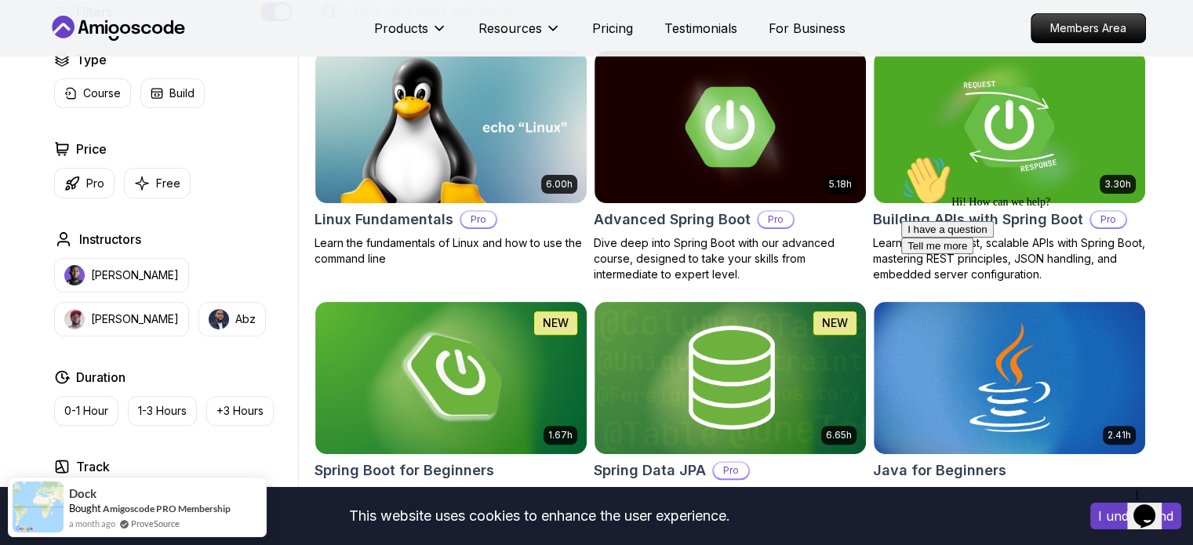
scroll to position [628, 0]
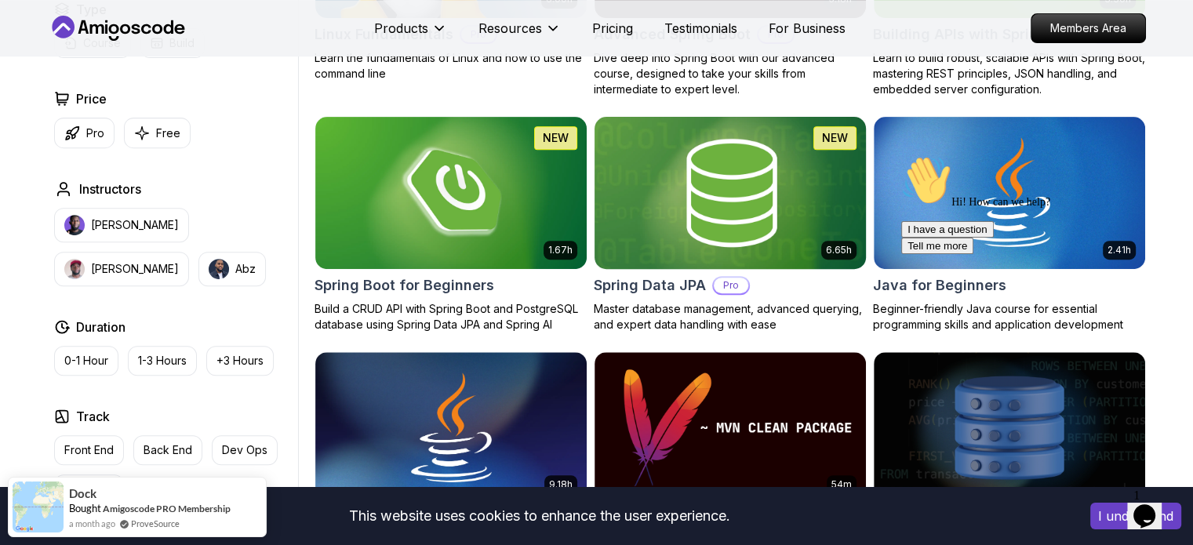
click at [726, 236] on img at bounding box center [730, 192] width 285 height 159
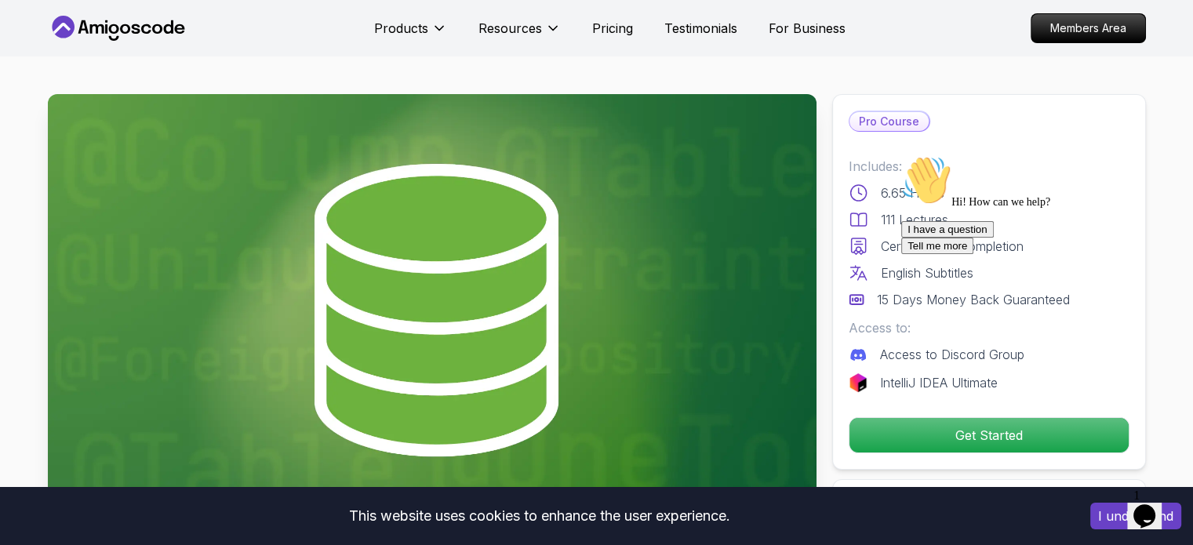
scroll to position [235, 0]
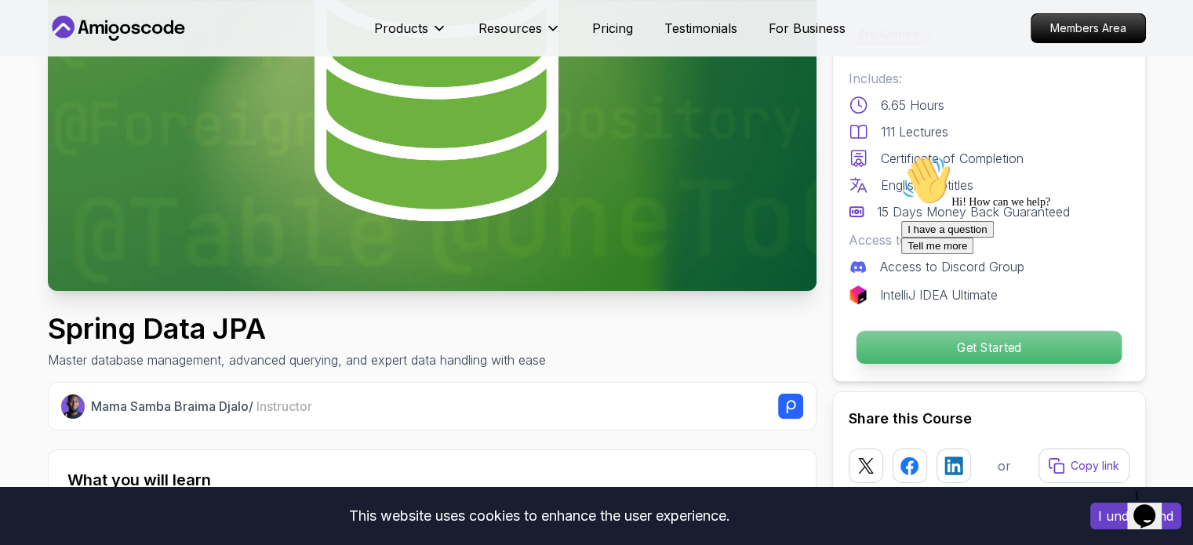
click at [887, 344] on p "Get Started" at bounding box center [988, 347] width 265 height 33
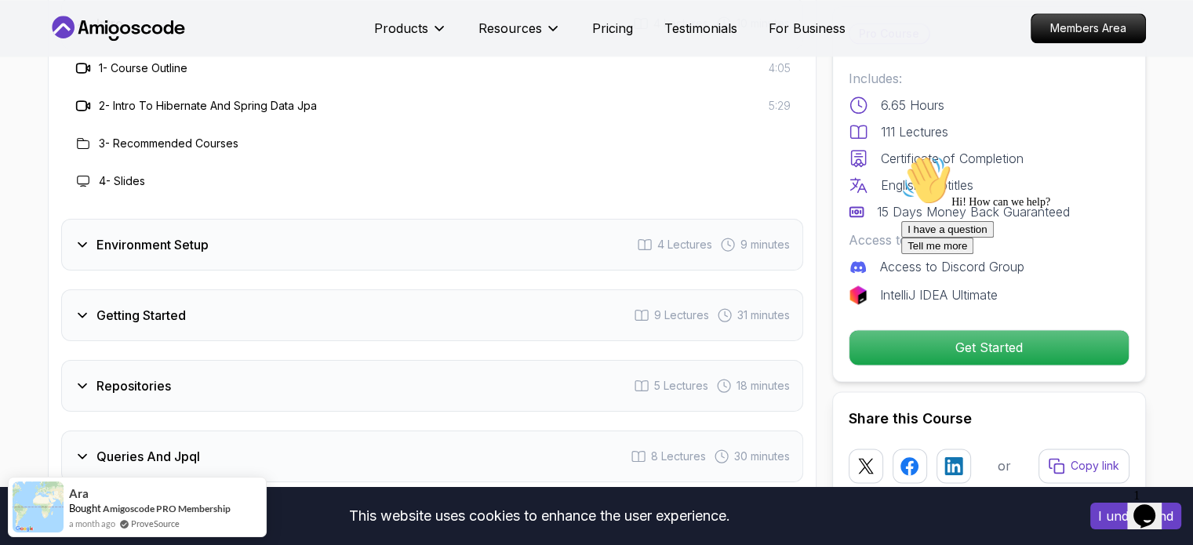
scroll to position [2004, 0]
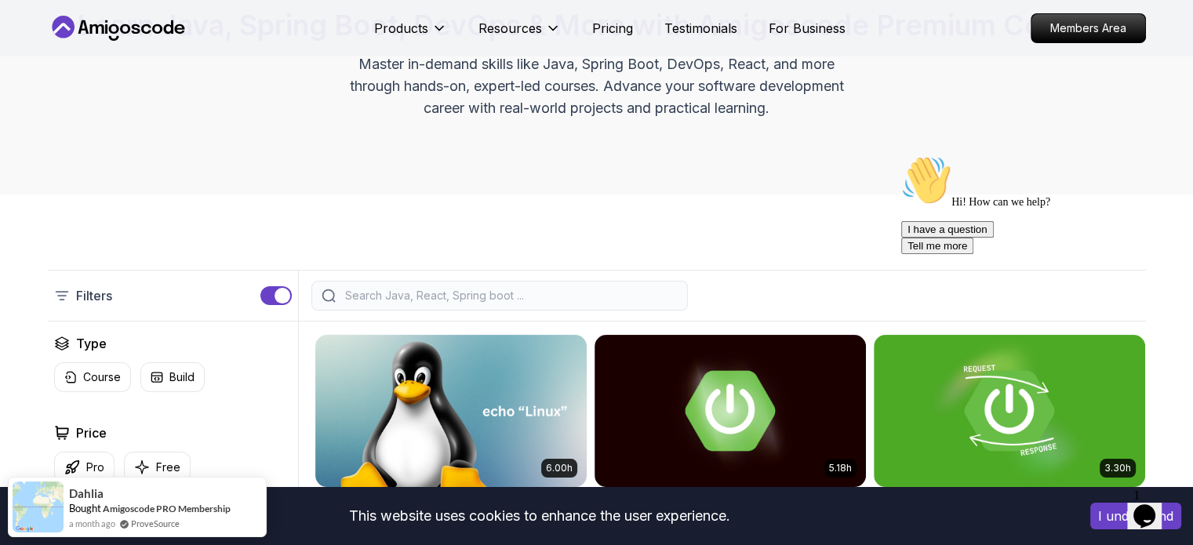
scroll to position [235, 0]
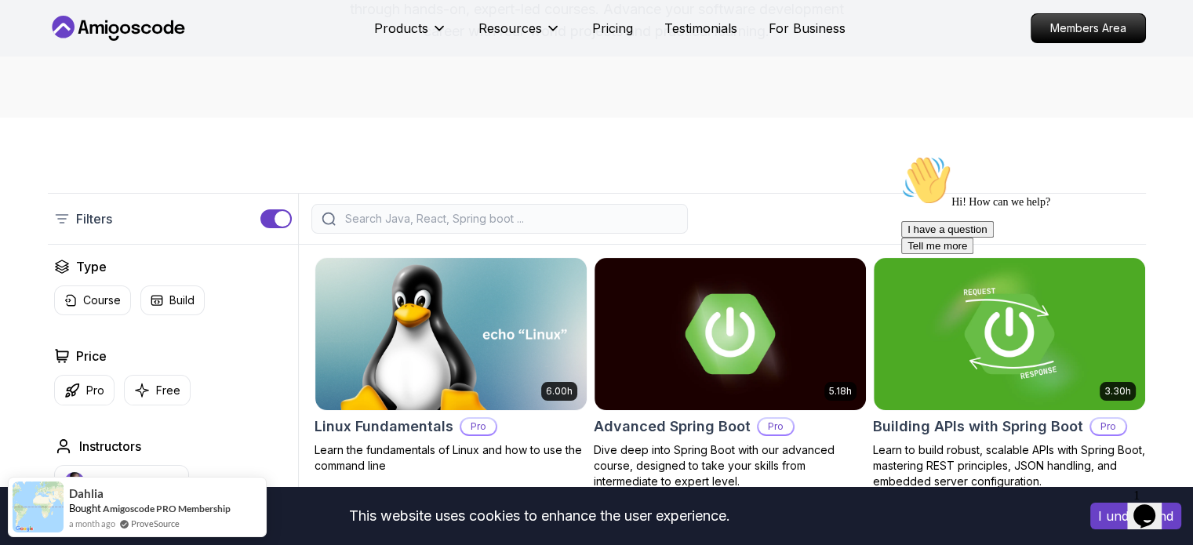
click at [540, 216] on input "search" at bounding box center [510, 219] width 336 height 16
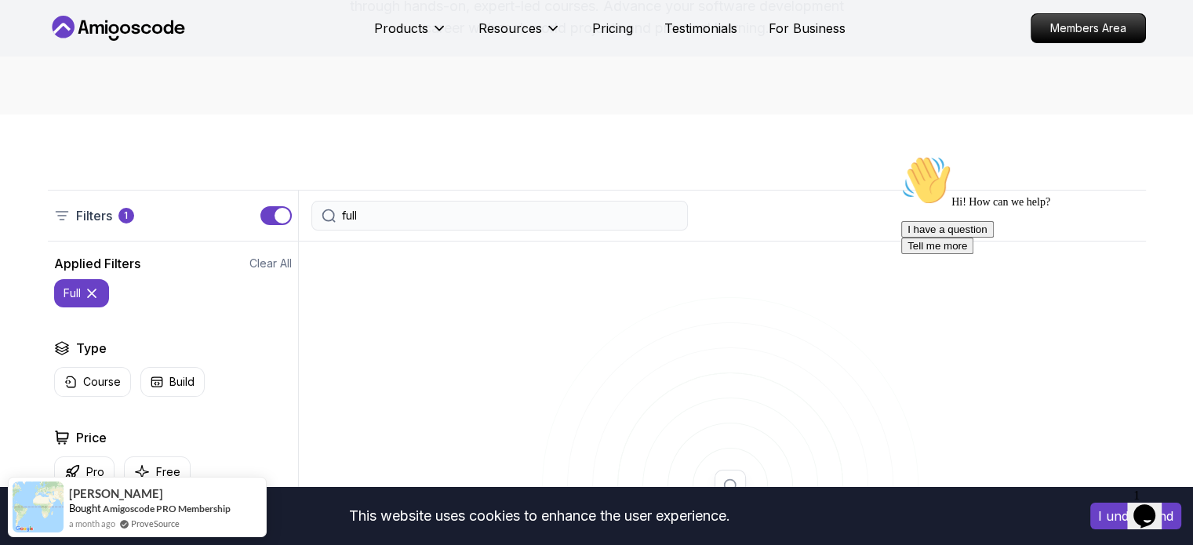
scroll to position [235, 0]
type input "full"
click at [89, 294] on icon at bounding box center [92, 297] width 16 height 16
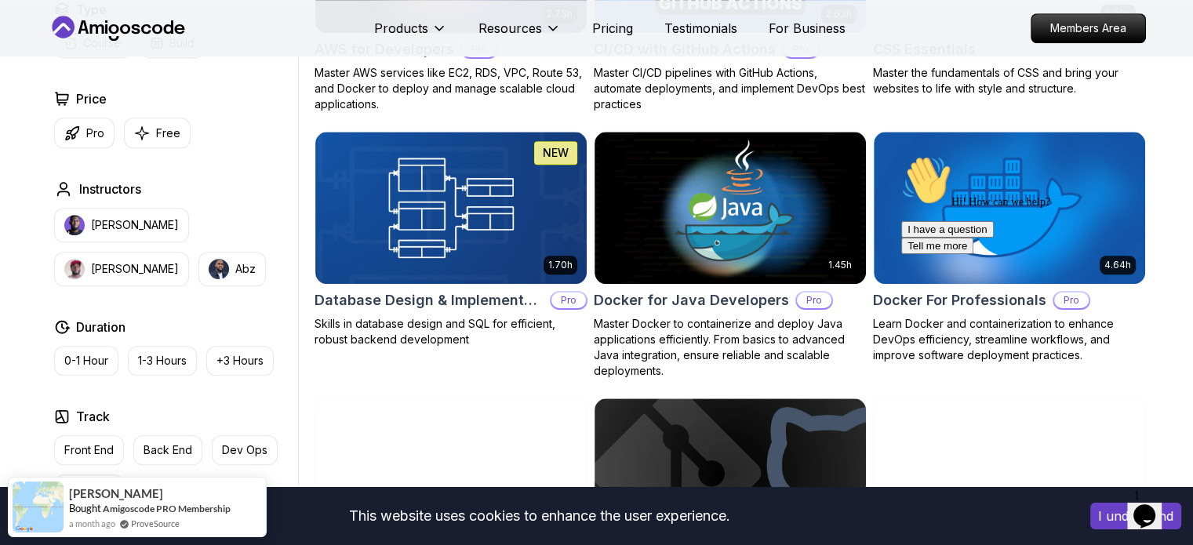
scroll to position [1412, 0]
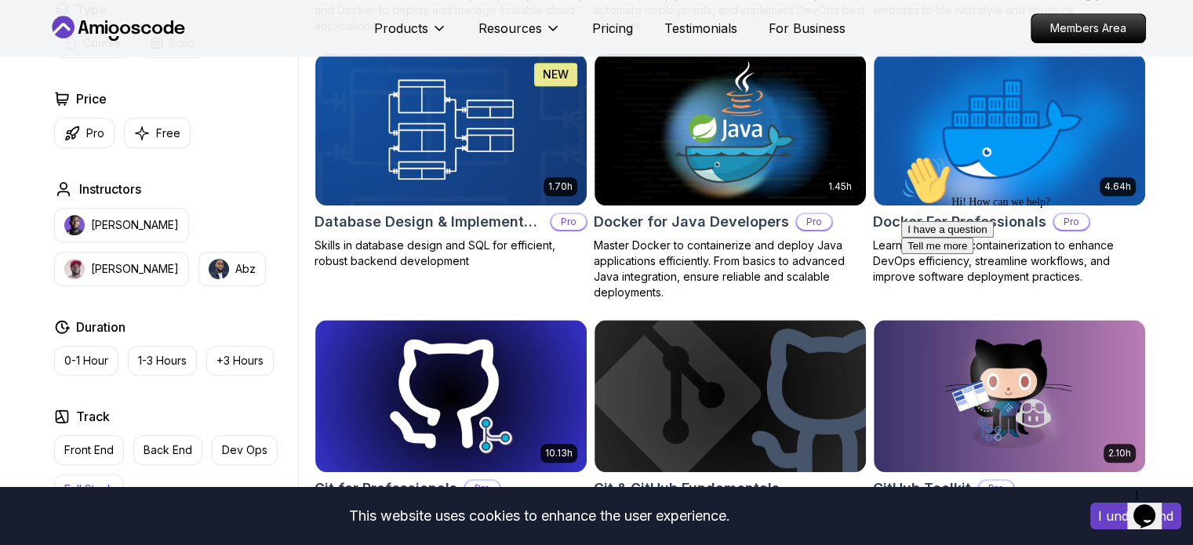
click at [90, 477] on button "Full Stack" at bounding box center [89, 490] width 70 height 30
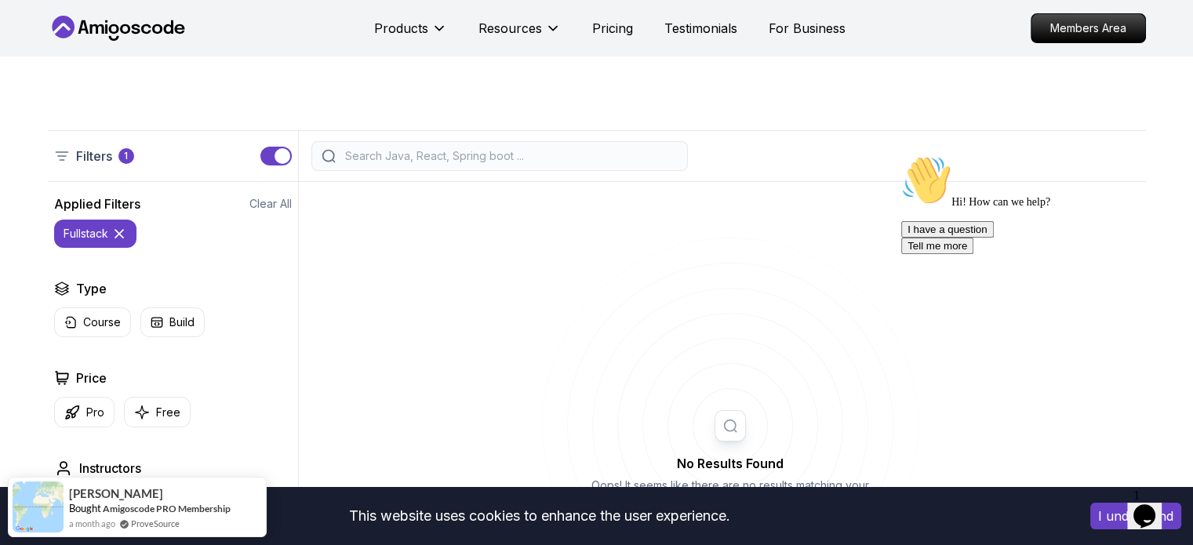
scroll to position [78, 0]
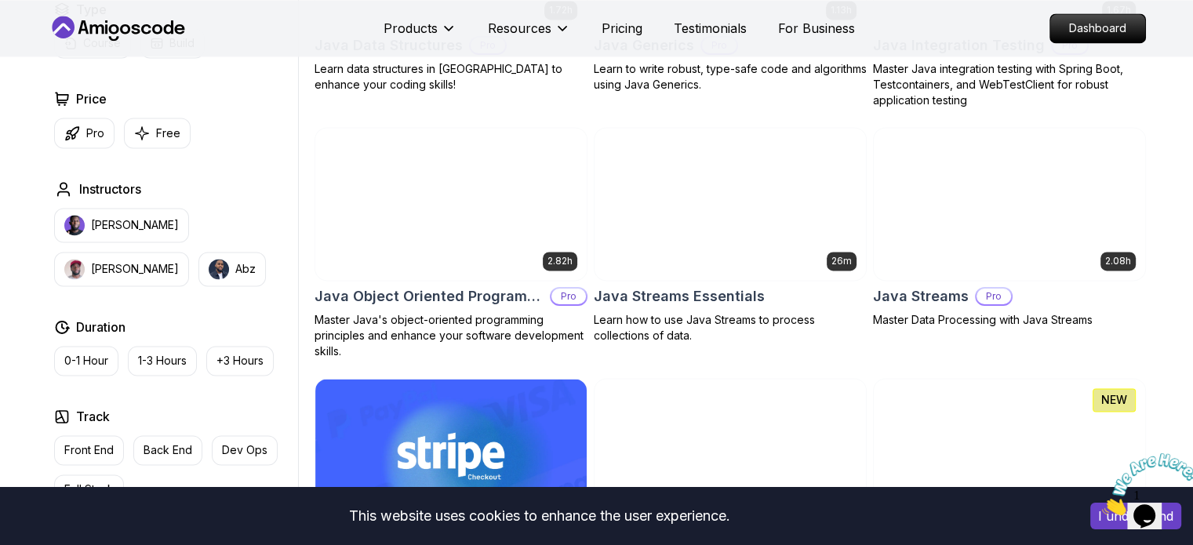
scroll to position [2432, 0]
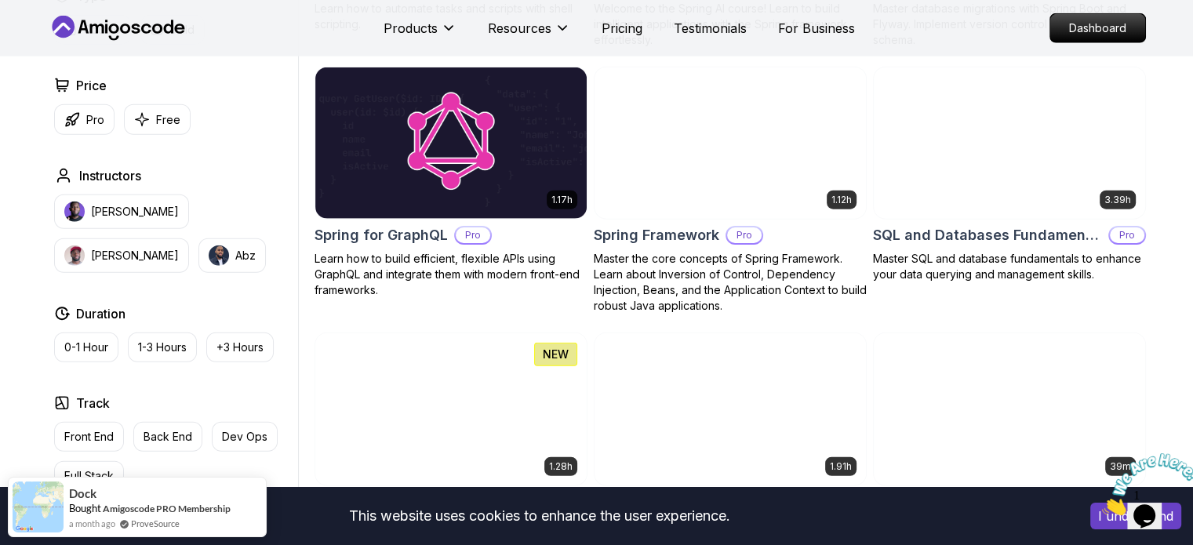
scroll to position [4158, 0]
